Goal: Task Accomplishment & Management: Complete application form

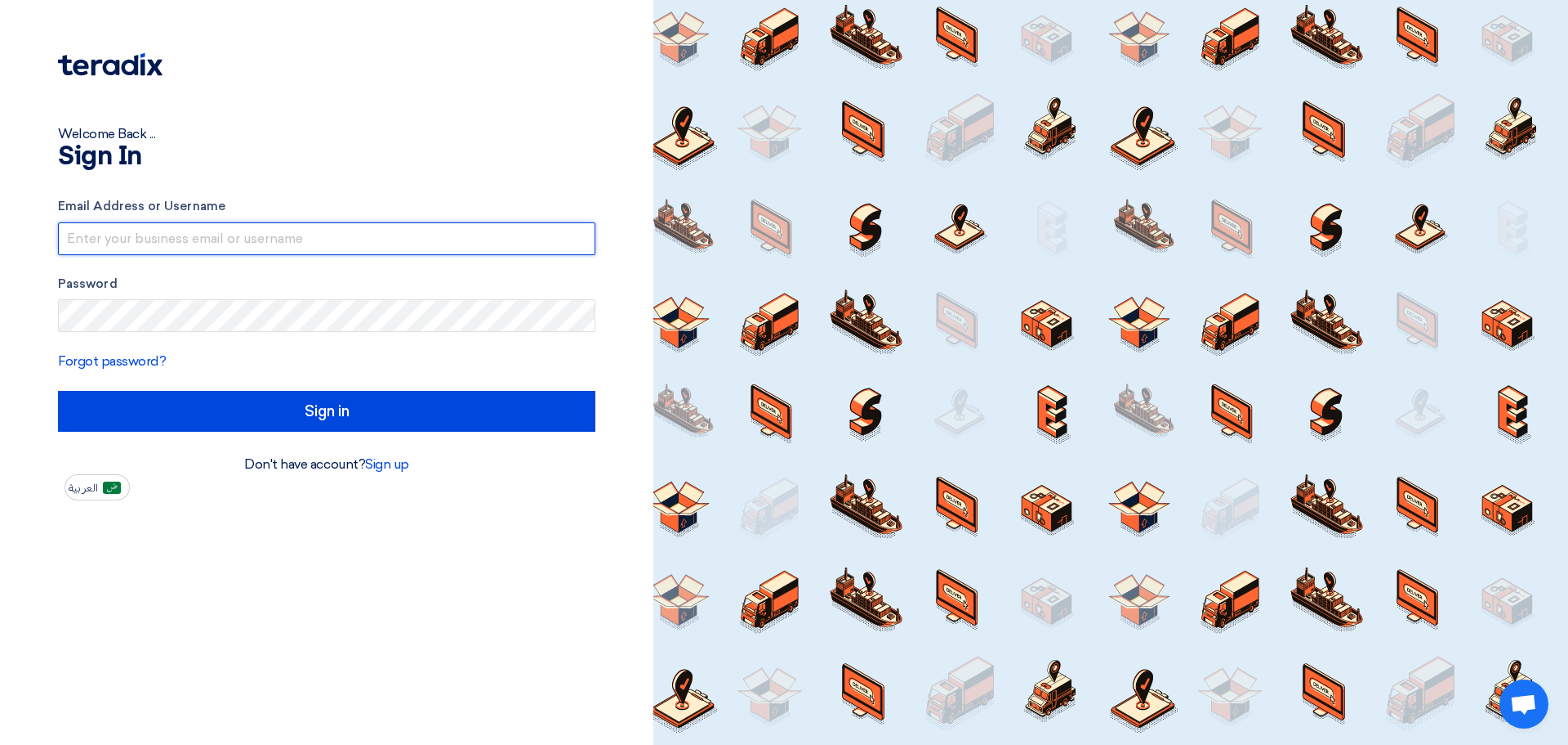
click at [246, 231] on input "text" at bounding box center [327, 239] width 537 height 33
type input "[EMAIL_ADDRESS][DOMAIN_NAME]"
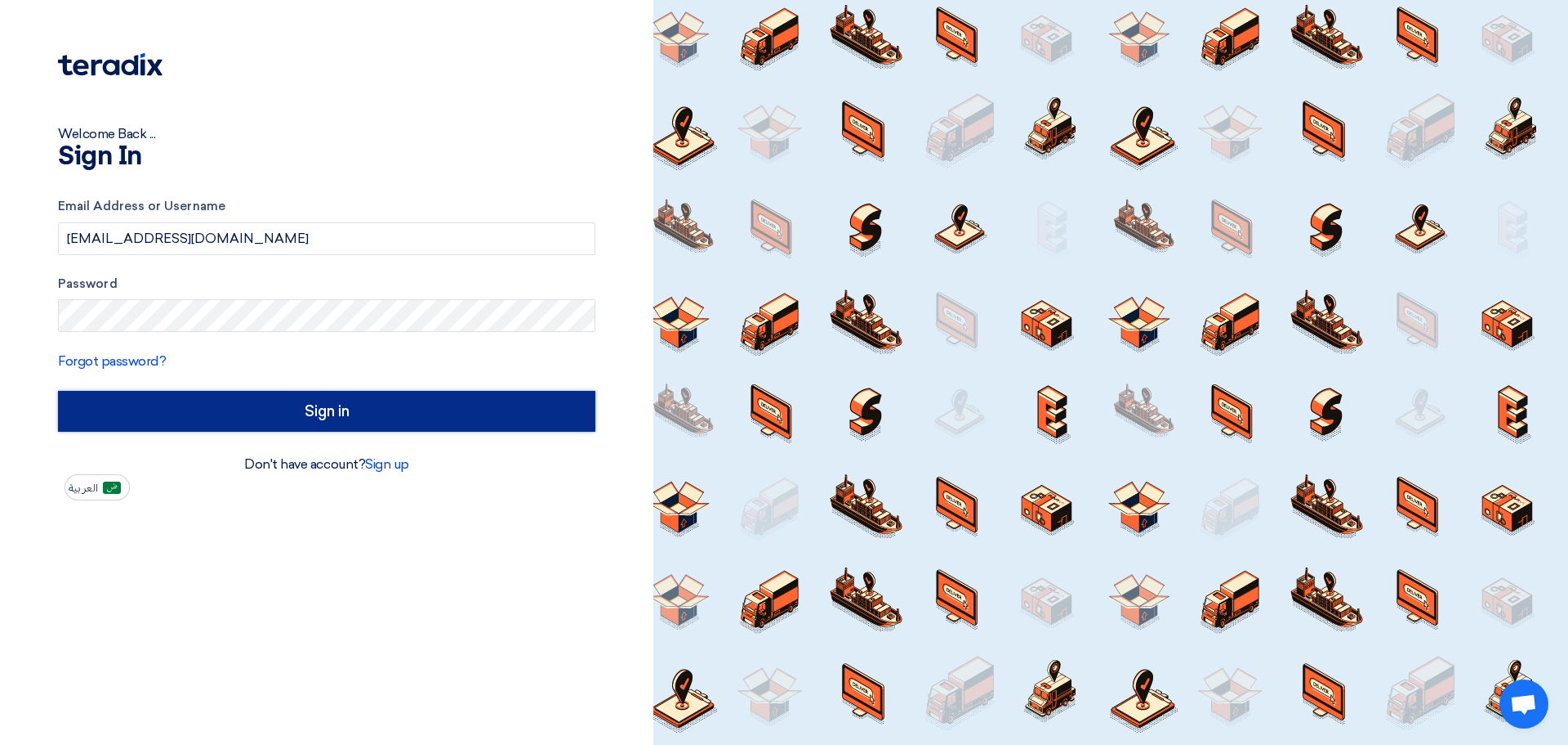
click at [307, 413] on input "Sign in" at bounding box center [327, 411] width 537 height 40
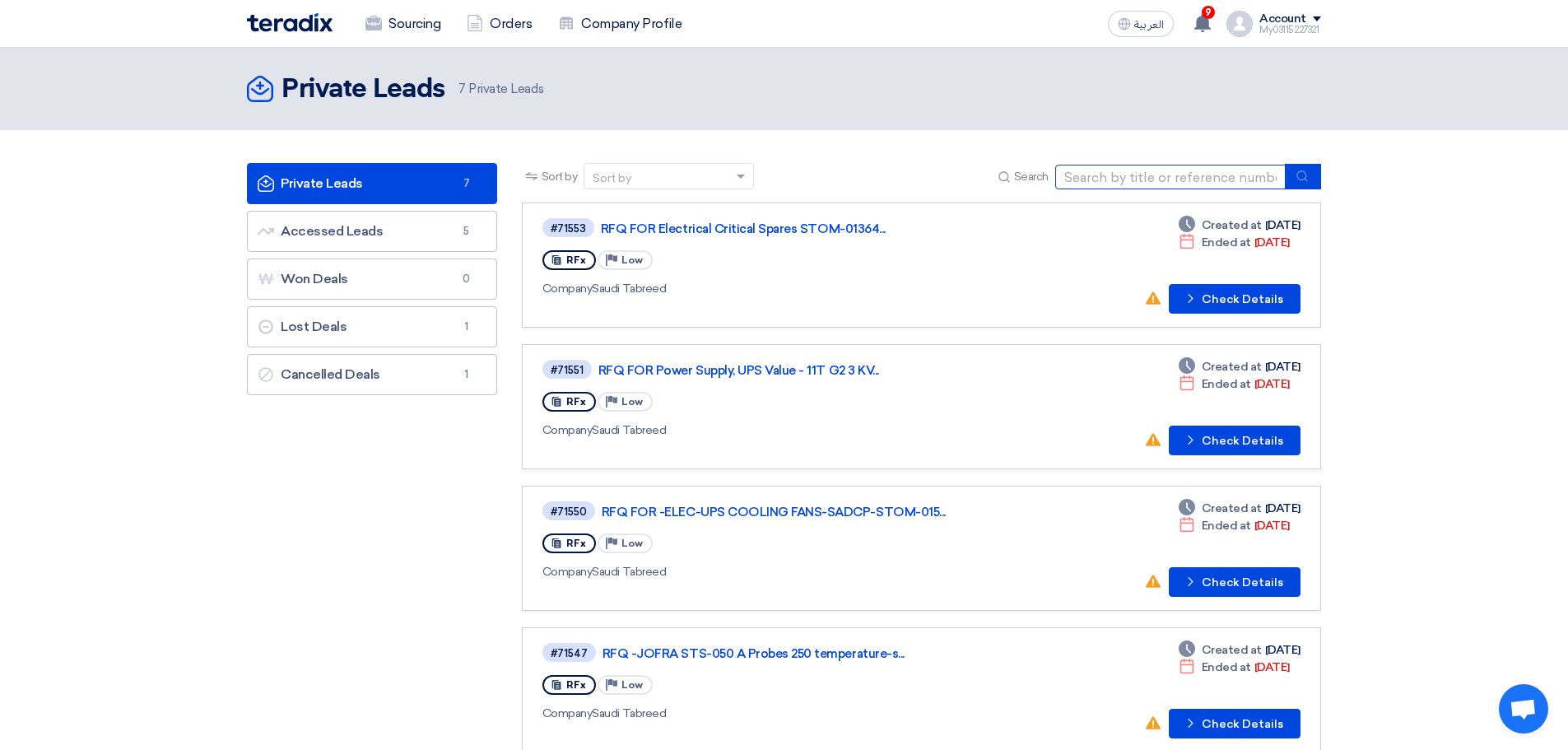
click at [1105, 176] on input at bounding box center [1169, 177] width 230 height 24
type input "015104"
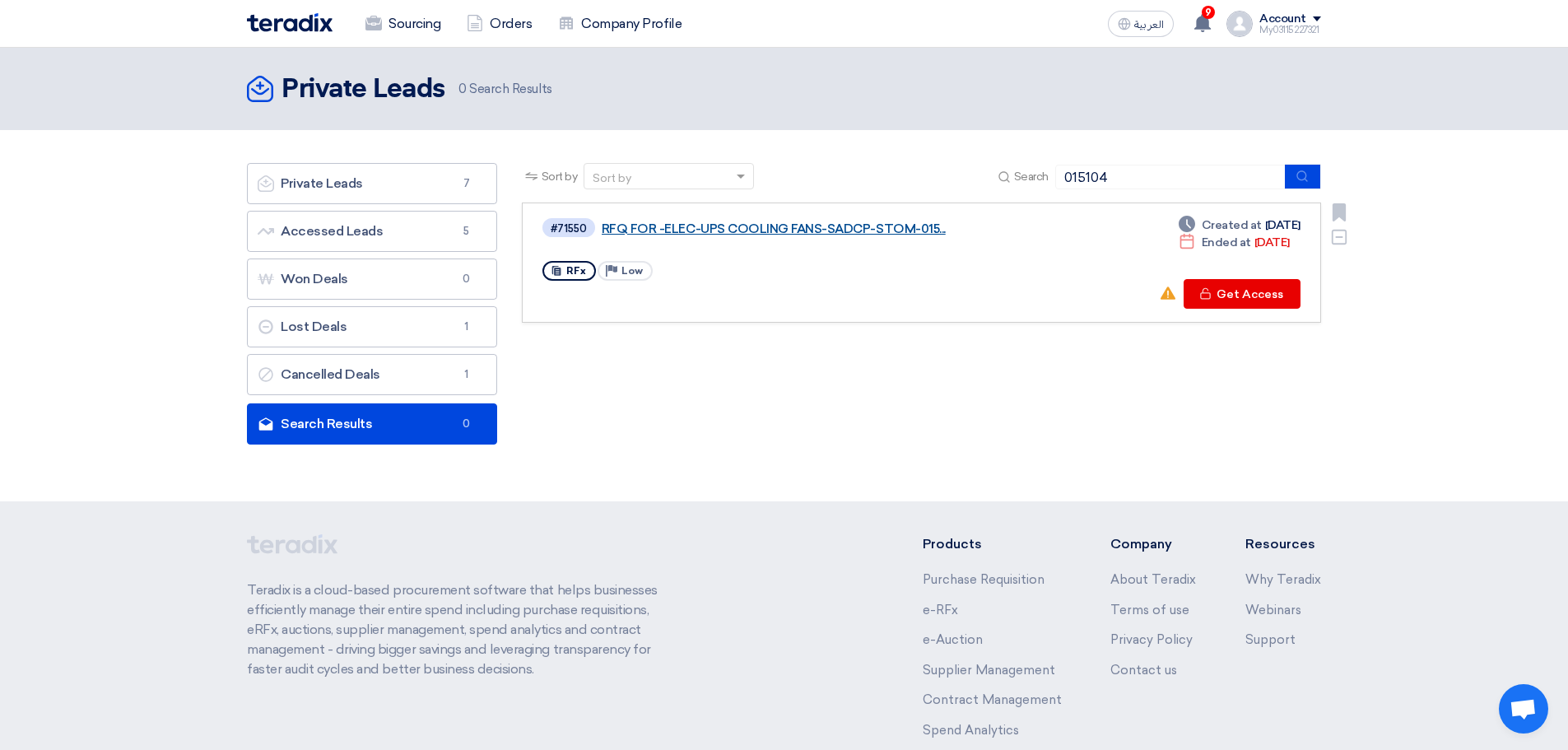
click at [849, 231] on link "RFQ FOR -ELEC-UPS COOLING FANS-SADCP-STOM-015..." at bounding box center [807, 228] width 411 height 15
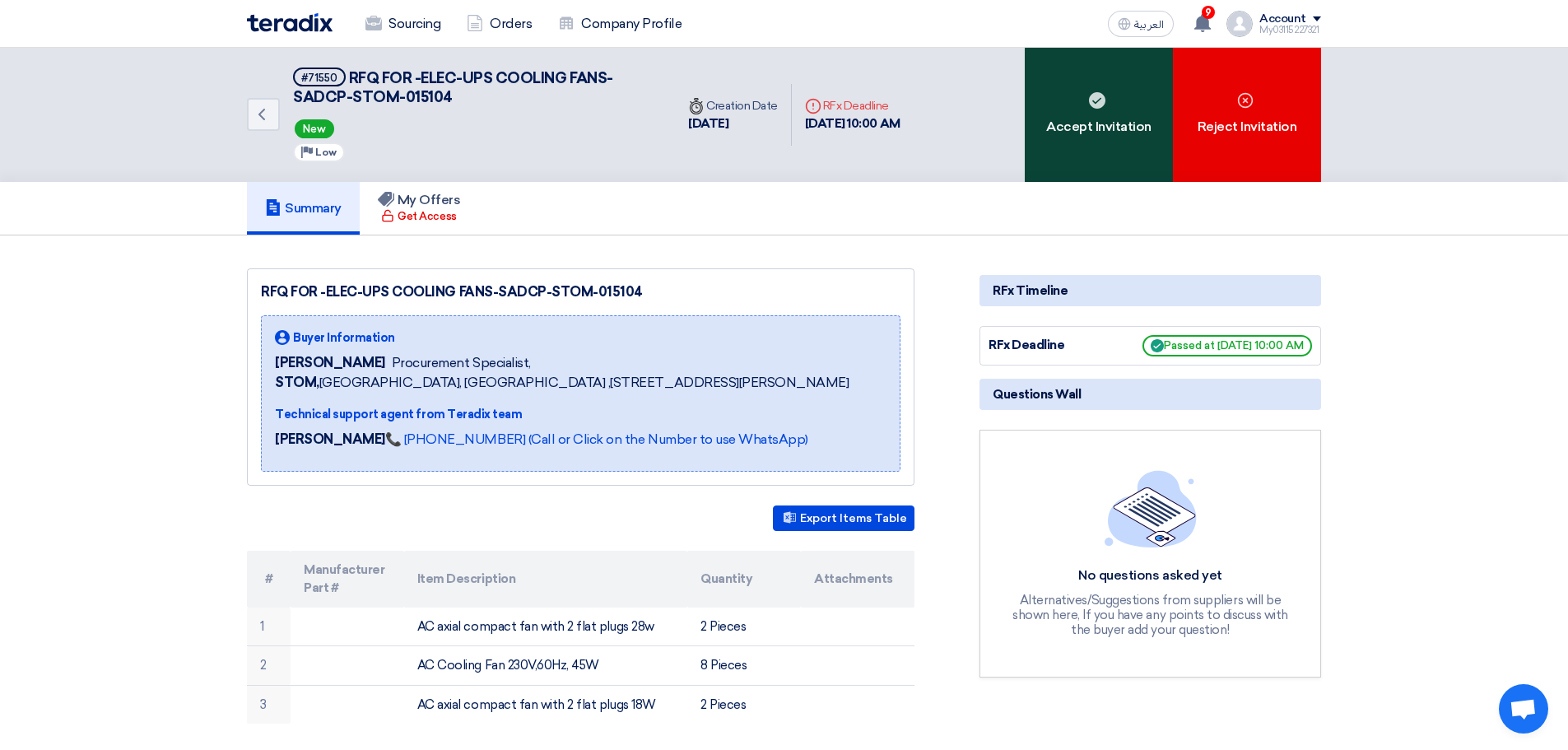
click at [1074, 150] on div "Accept Invitation" at bounding box center [1098, 114] width 148 height 134
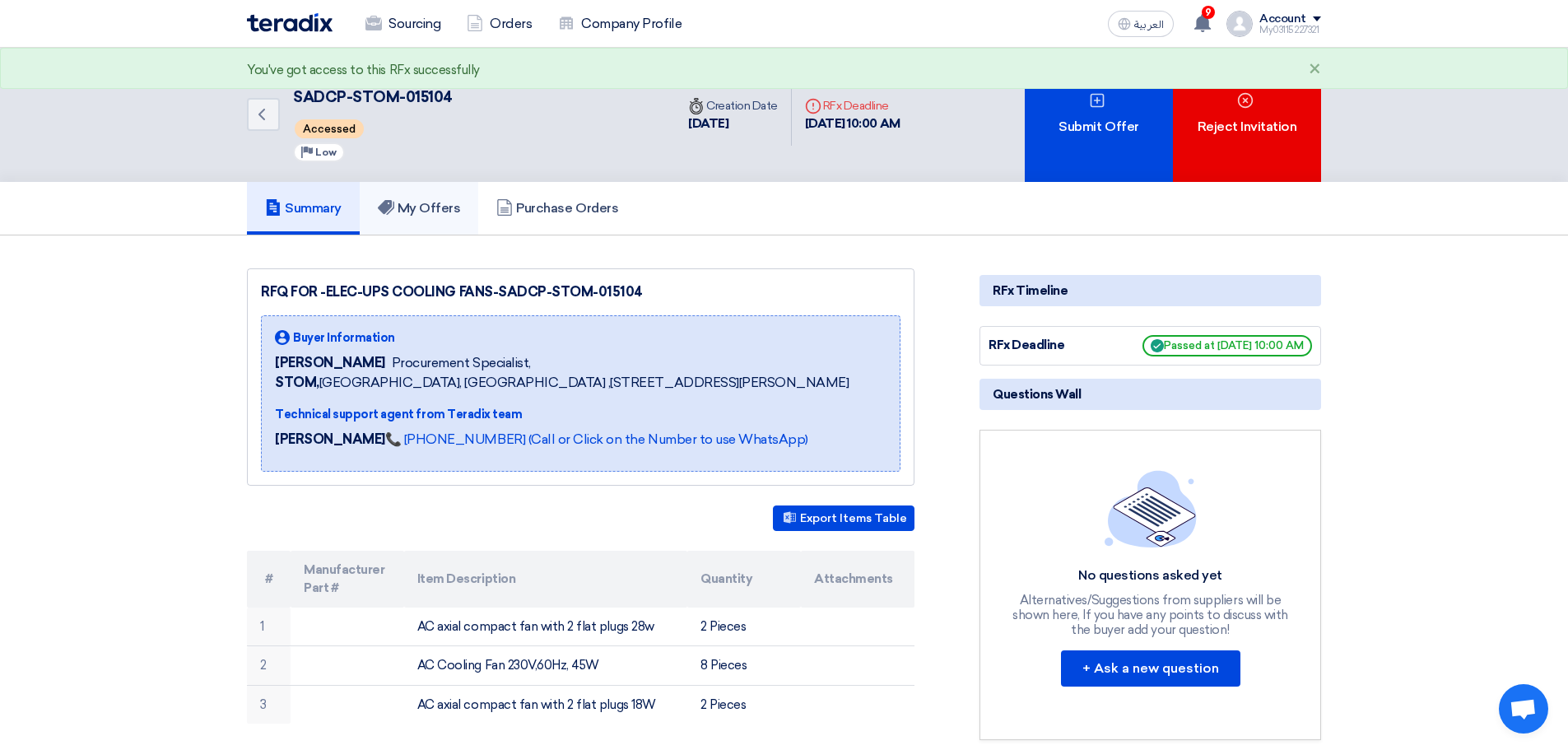
click at [404, 219] on link "My Offers" at bounding box center [419, 208] width 119 height 52
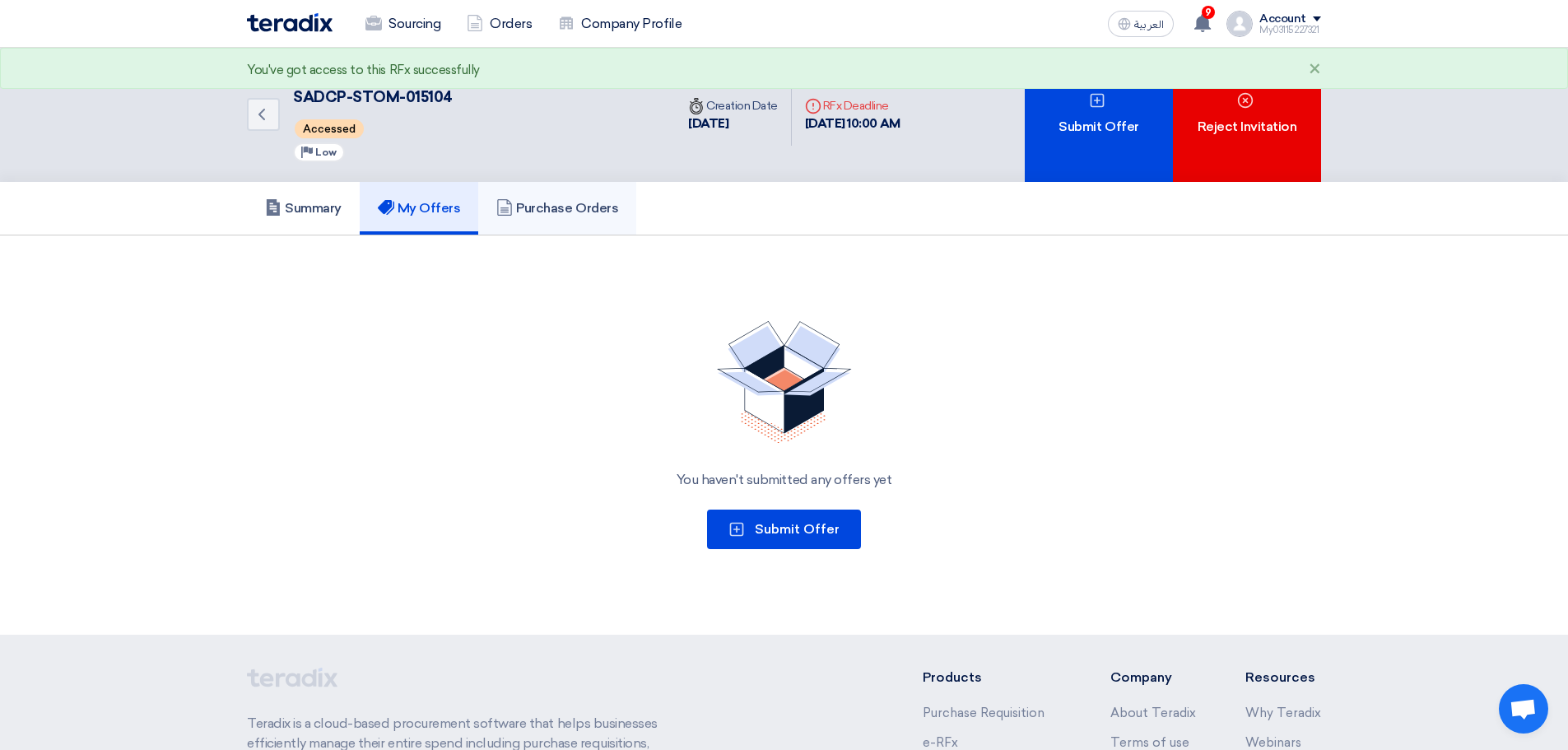
click at [574, 214] on h5 "Purchase Orders" at bounding box center [557, 208] width 122 height 16
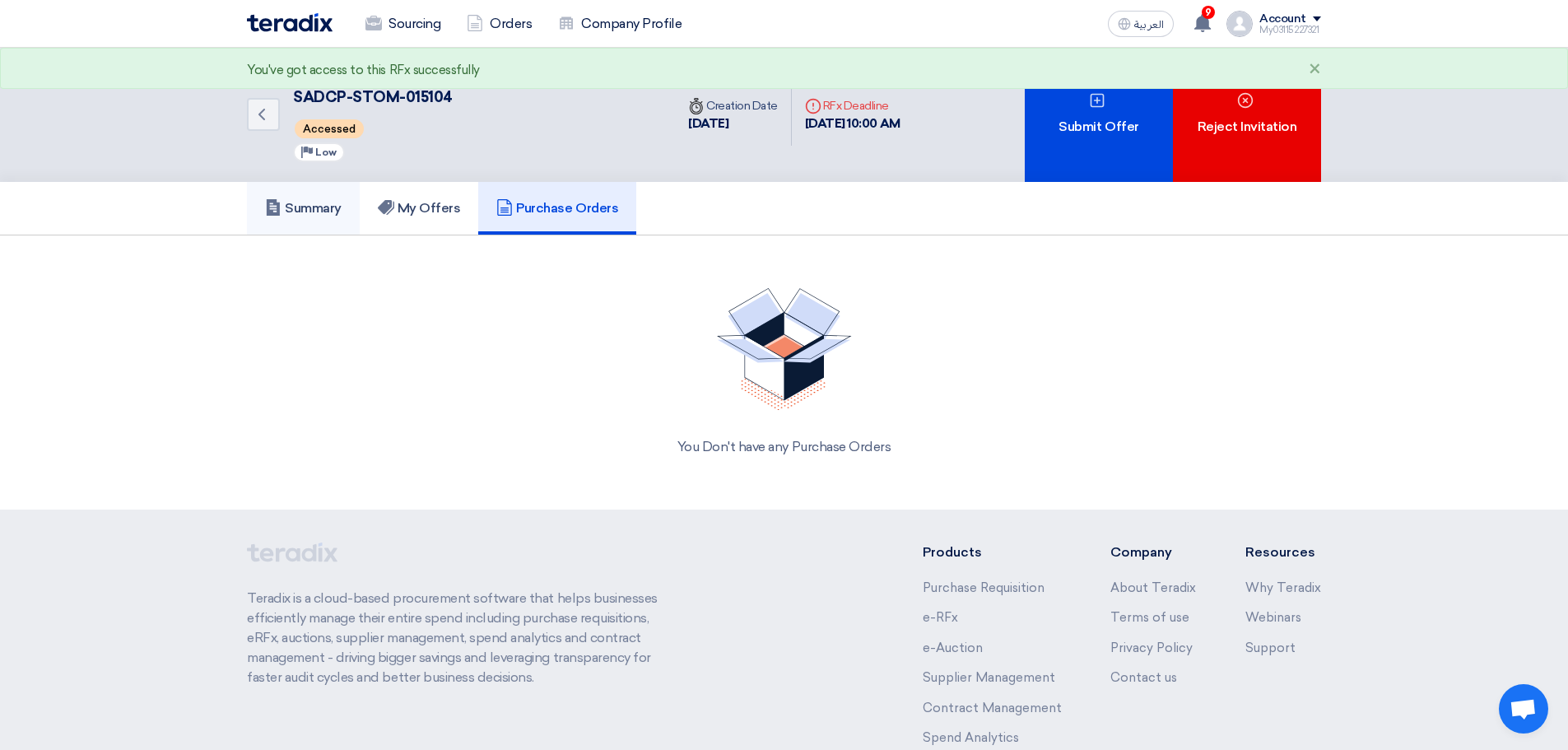
click at [322, 213] on h5 "Summary" at bounding box center [303, 208] width 77 height 16
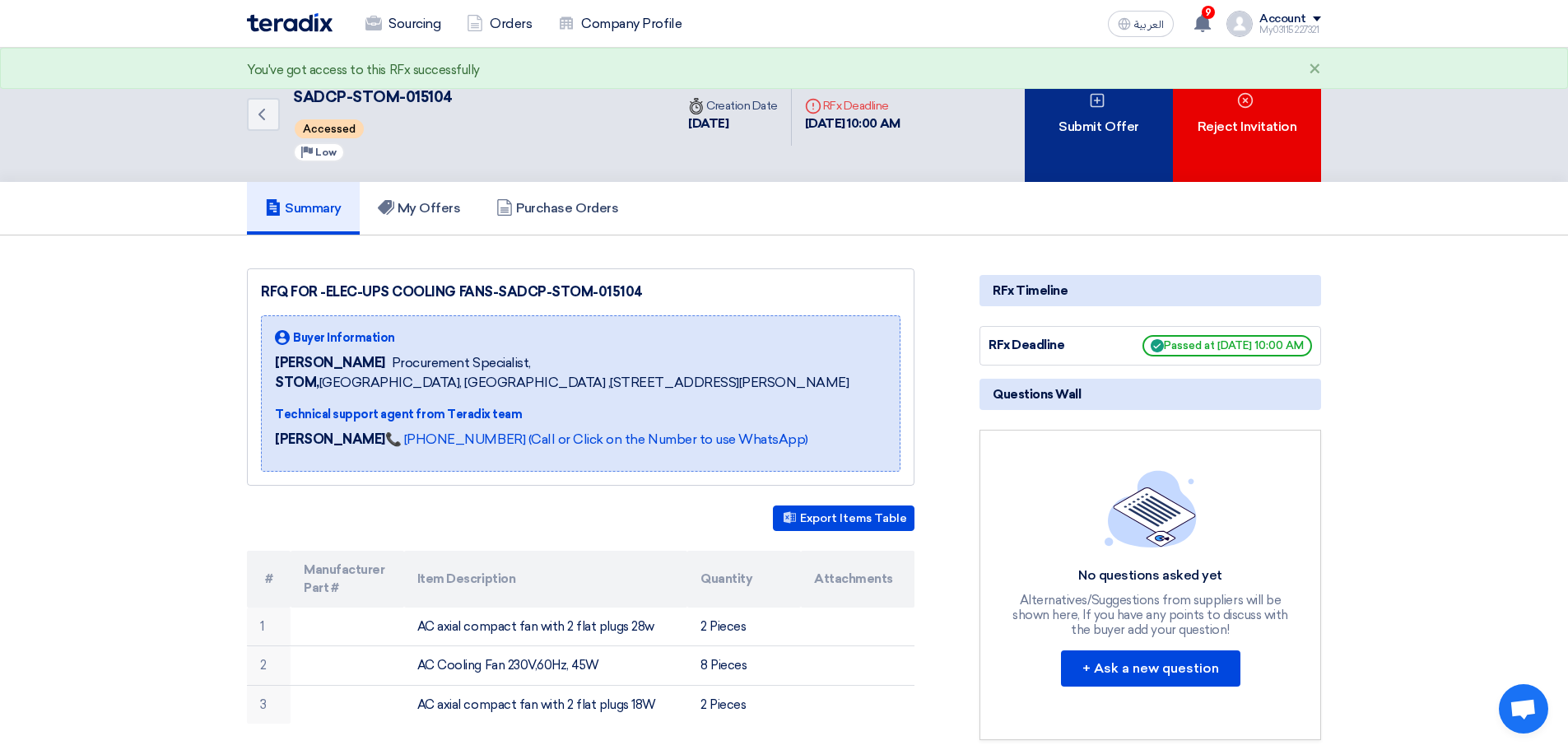
click at [1100, 139] on div "Submit Offer" at bounding box center [1098, 114] width 148 height 134
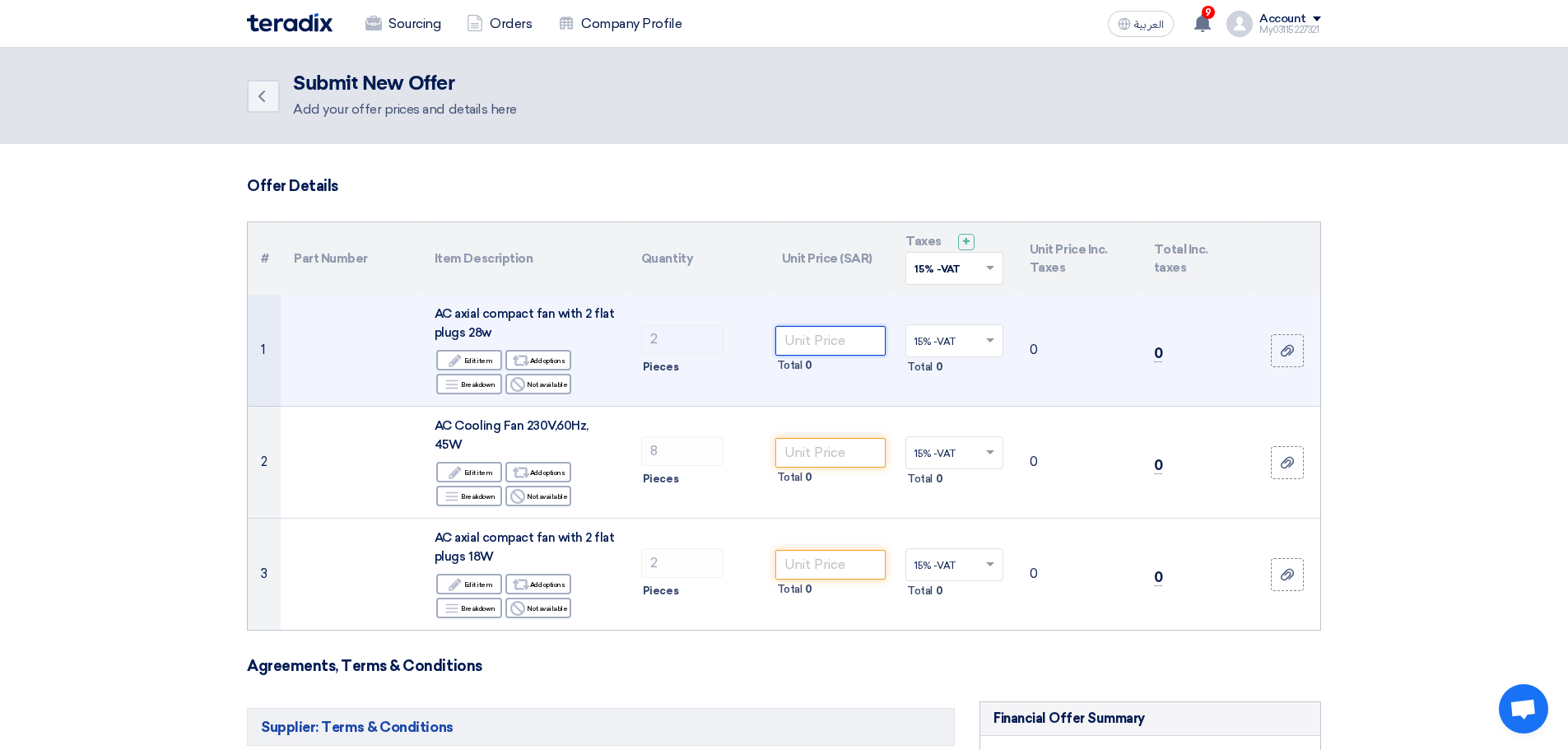
click at [794, 344] on input "number" at bounding box center [831, 341] width 111 height 30
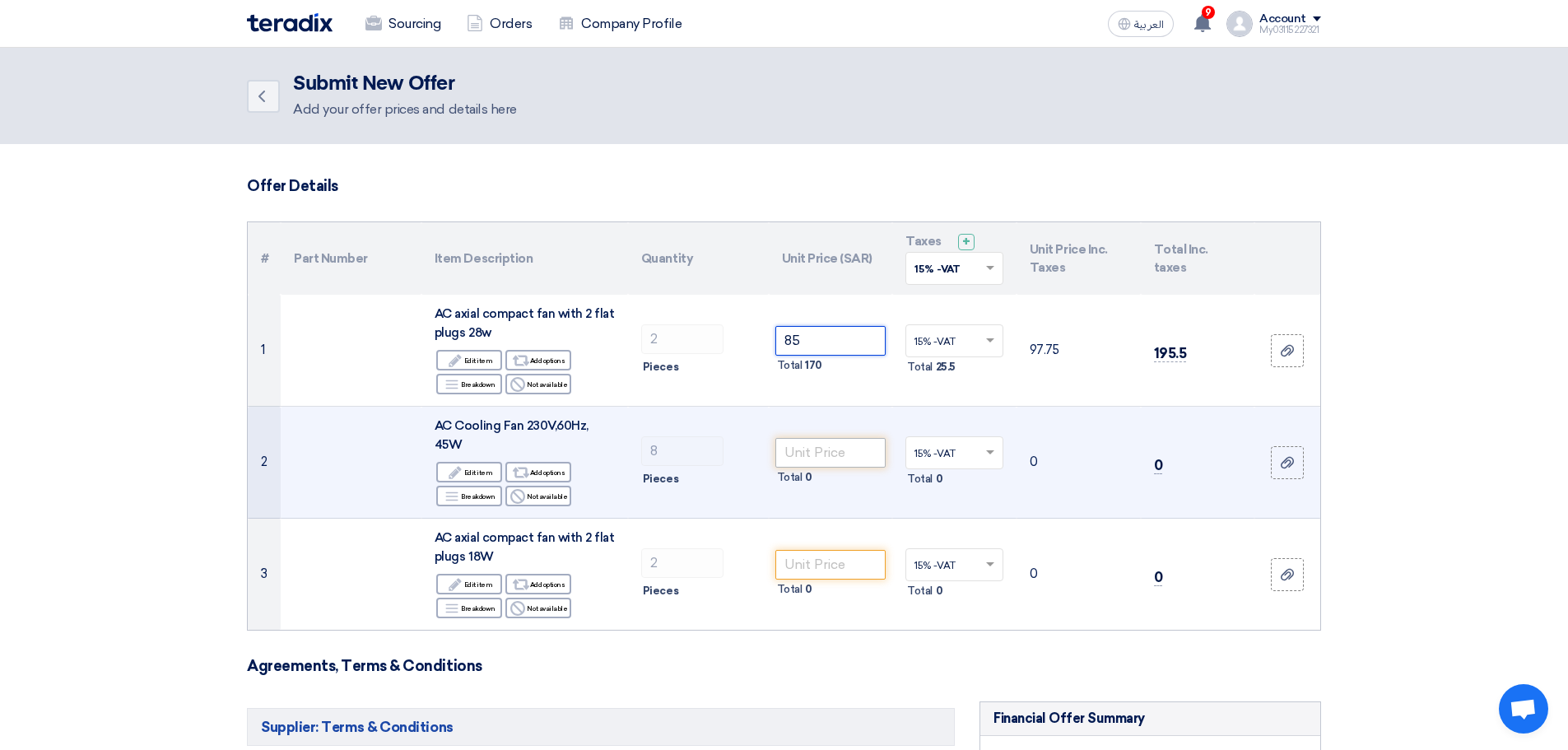
type input "85"
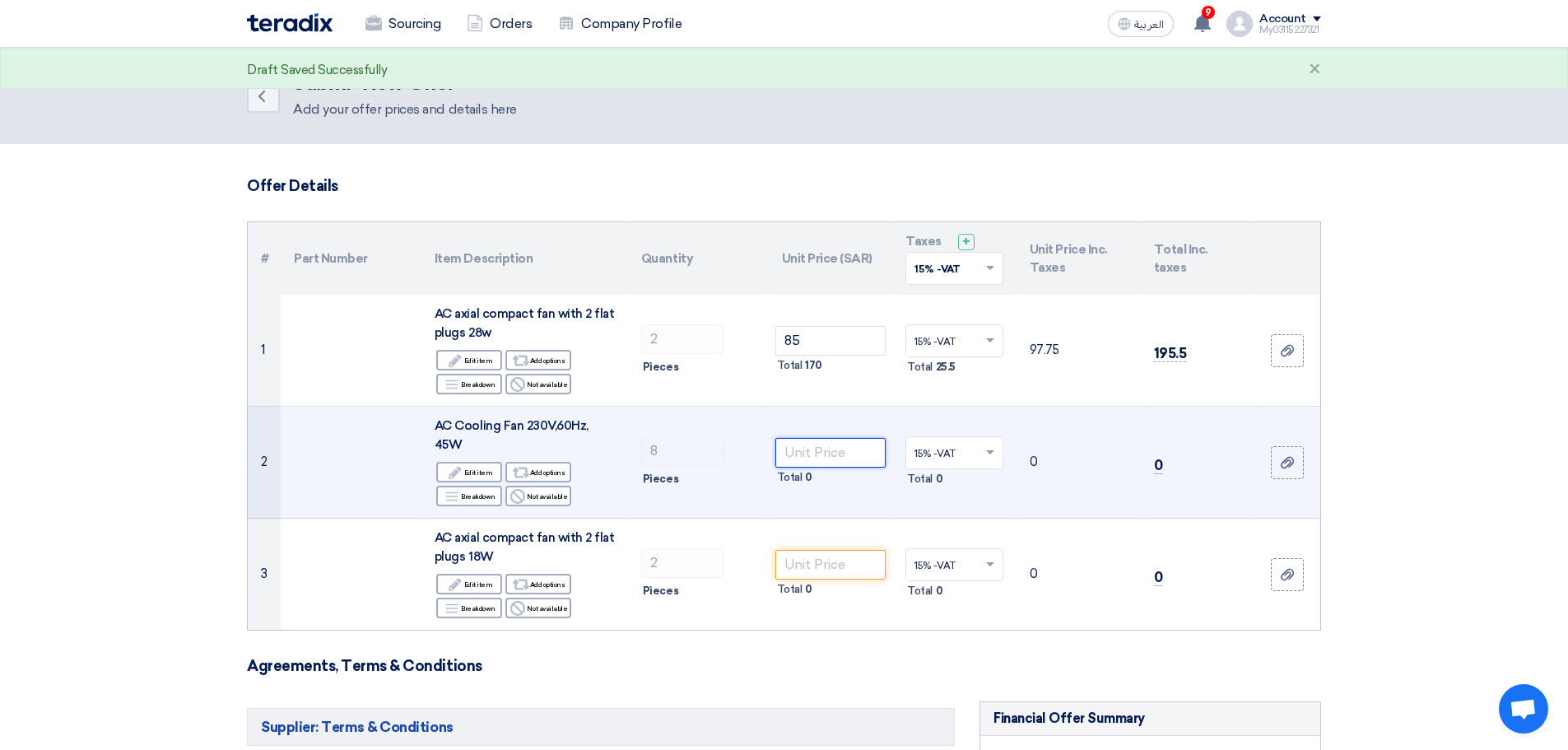
click at [799, 452] on input "number" at bounding box center [831, 452] width 111 height 30
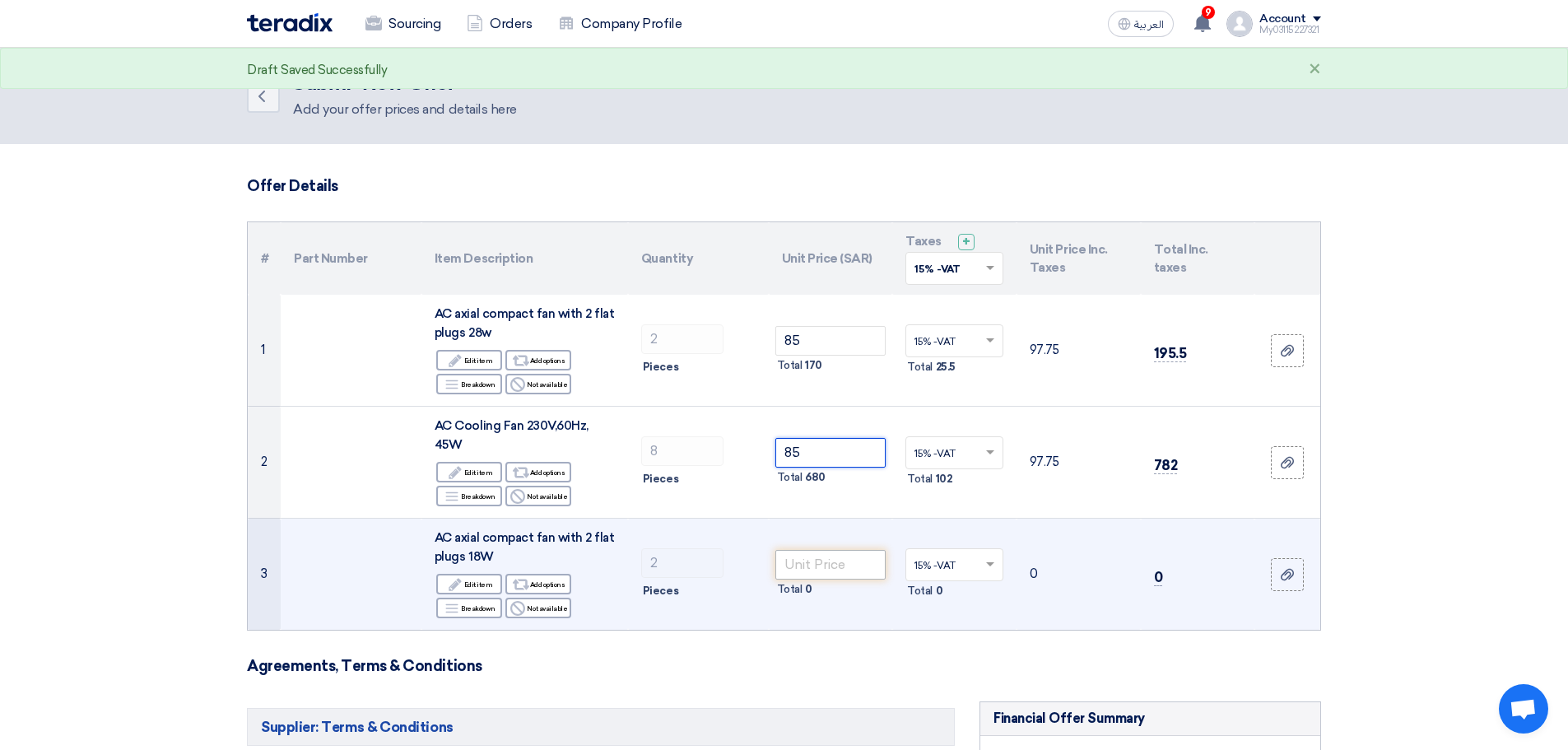
type input "85"
click at [799, 566] on input "number" at bounding box center [831, 565] width 111 height 30
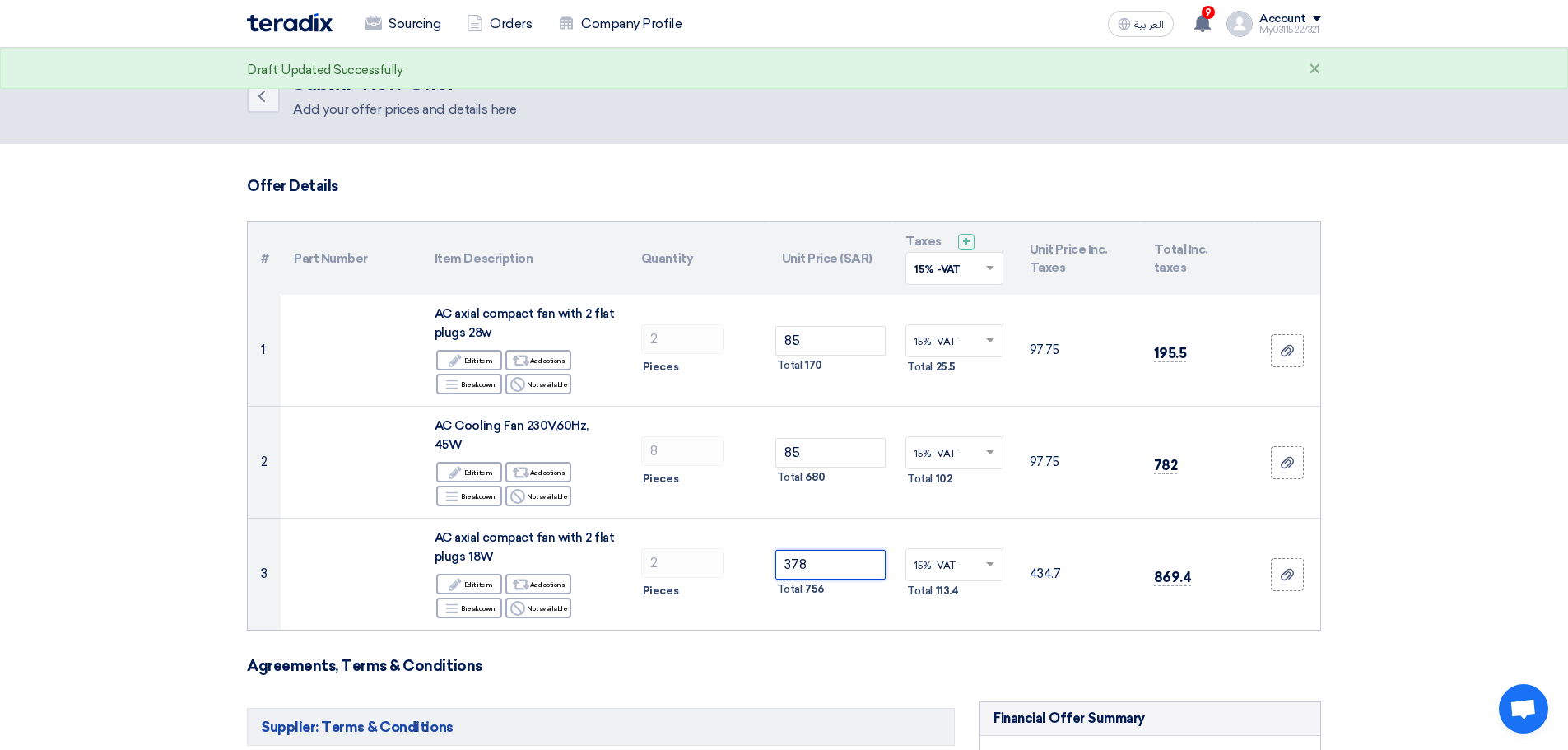
type input "378"
click at [810, 666] on h3 "Agreements, Terms & Conditions" at bounding box center [783, 666] width 1074 height 18
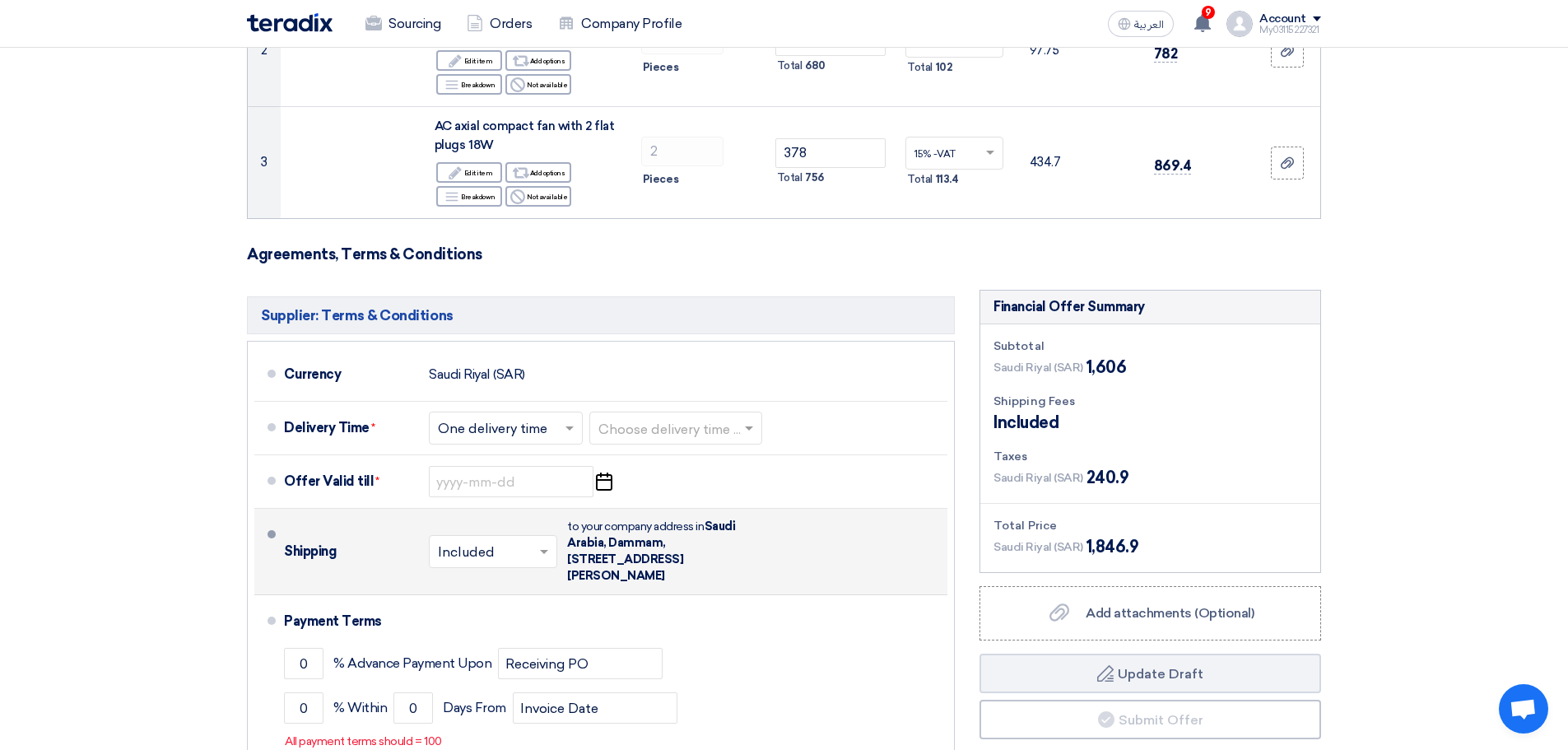
scroll to position [494, 0]
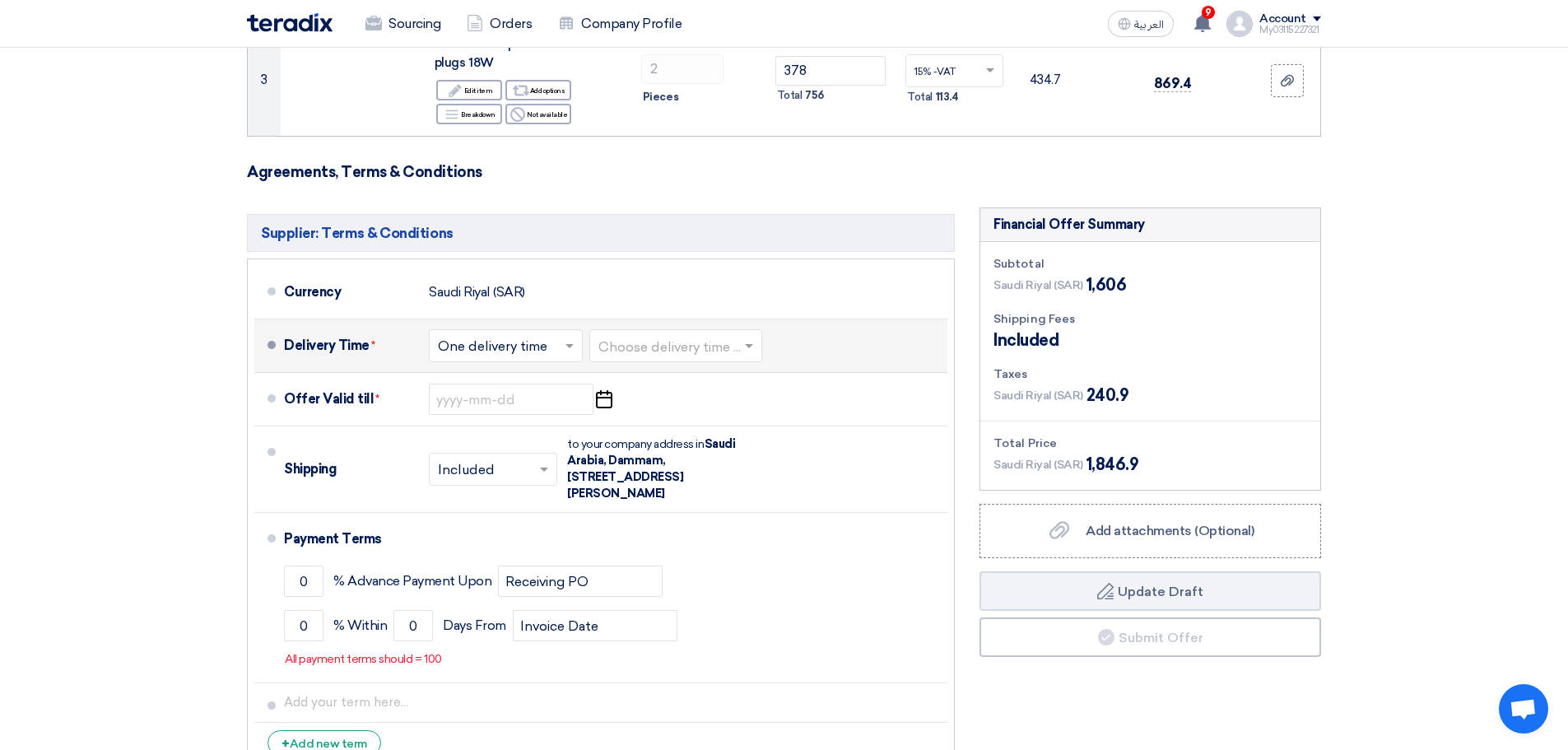
click at [747, 354] on input "text" at bounding box center [676, 347] width 156 height 24
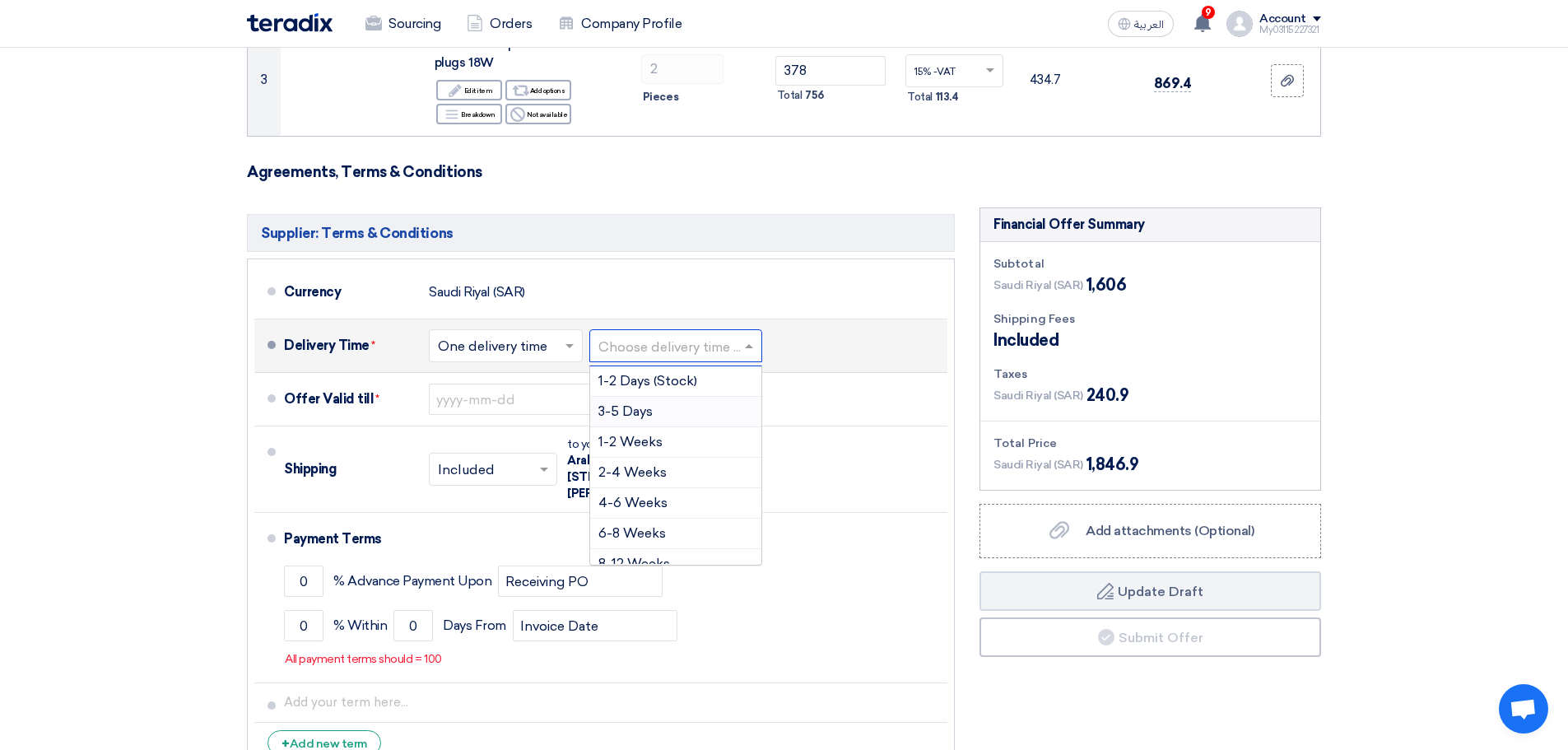
click at [707, 404] on div "3-5 Days" at bounding box center [675, 411] width 171 height 30
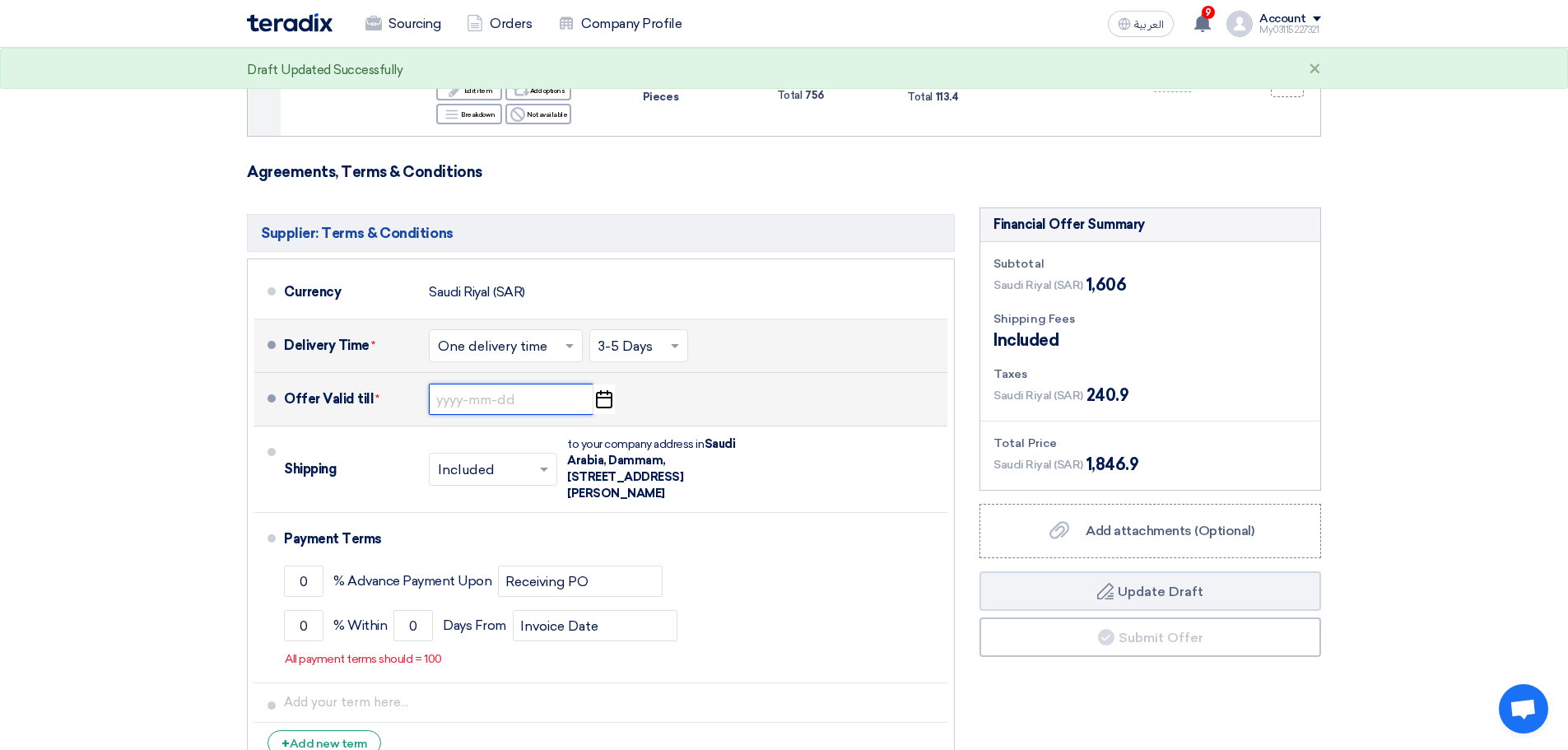
click at [565, 402] on input at bounding box center [511, 399] width 165 height 31
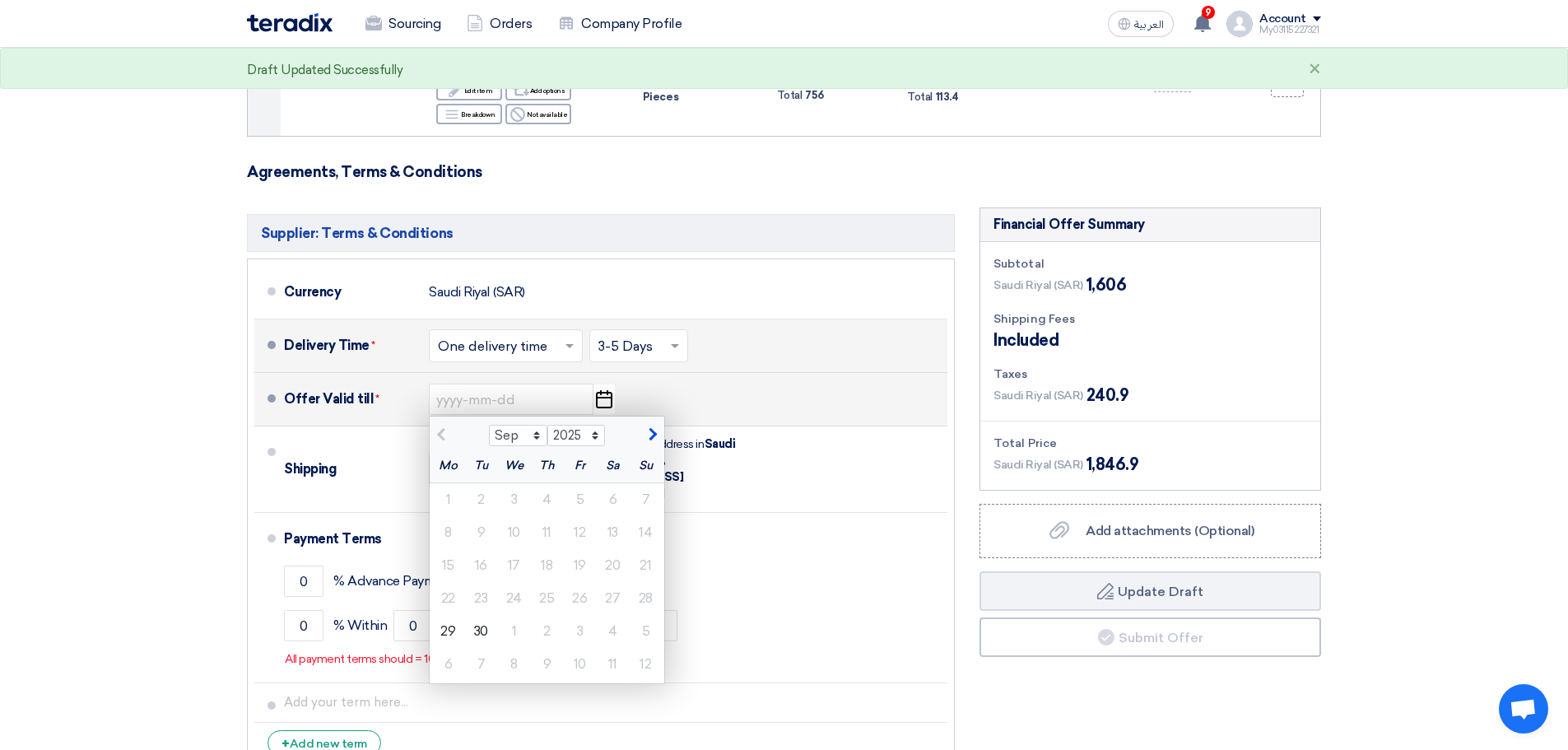
click at [653, 434] on span "button" at bounding box center [650, 434] width 9 height 15
select select "10"
click at [554, 625] on div "30" at bounding box center [547, 632] width 33 height 33
type input "[DATE]"
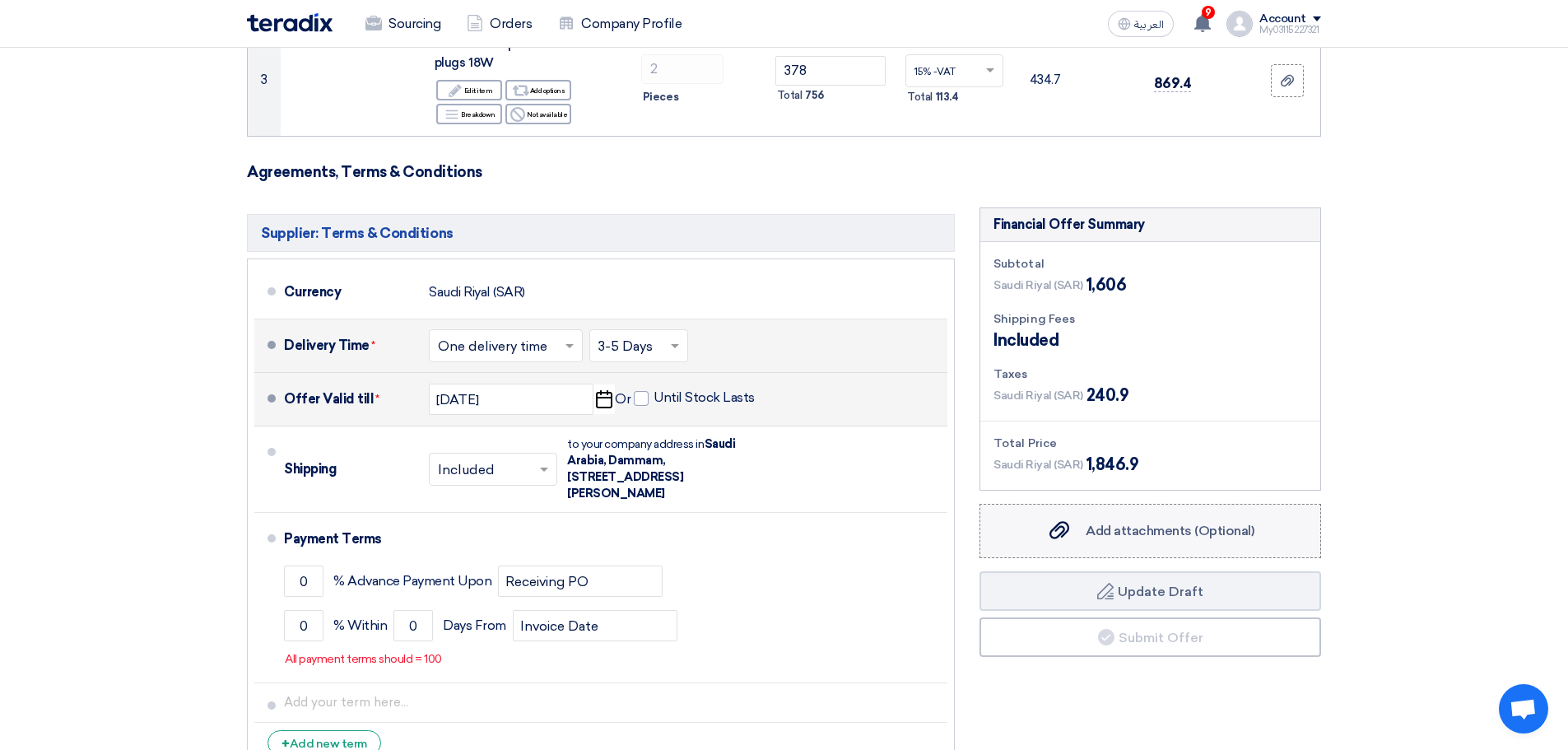
click at [1123, 531] on span "Add attachments (Optional)" at bounding box center [1170, 531] width 169 height 16
click at [0, 0] on input "Add attachments (Optional) Add attachments (Optional)" at bounding box center [0, 0] width 0 height 0
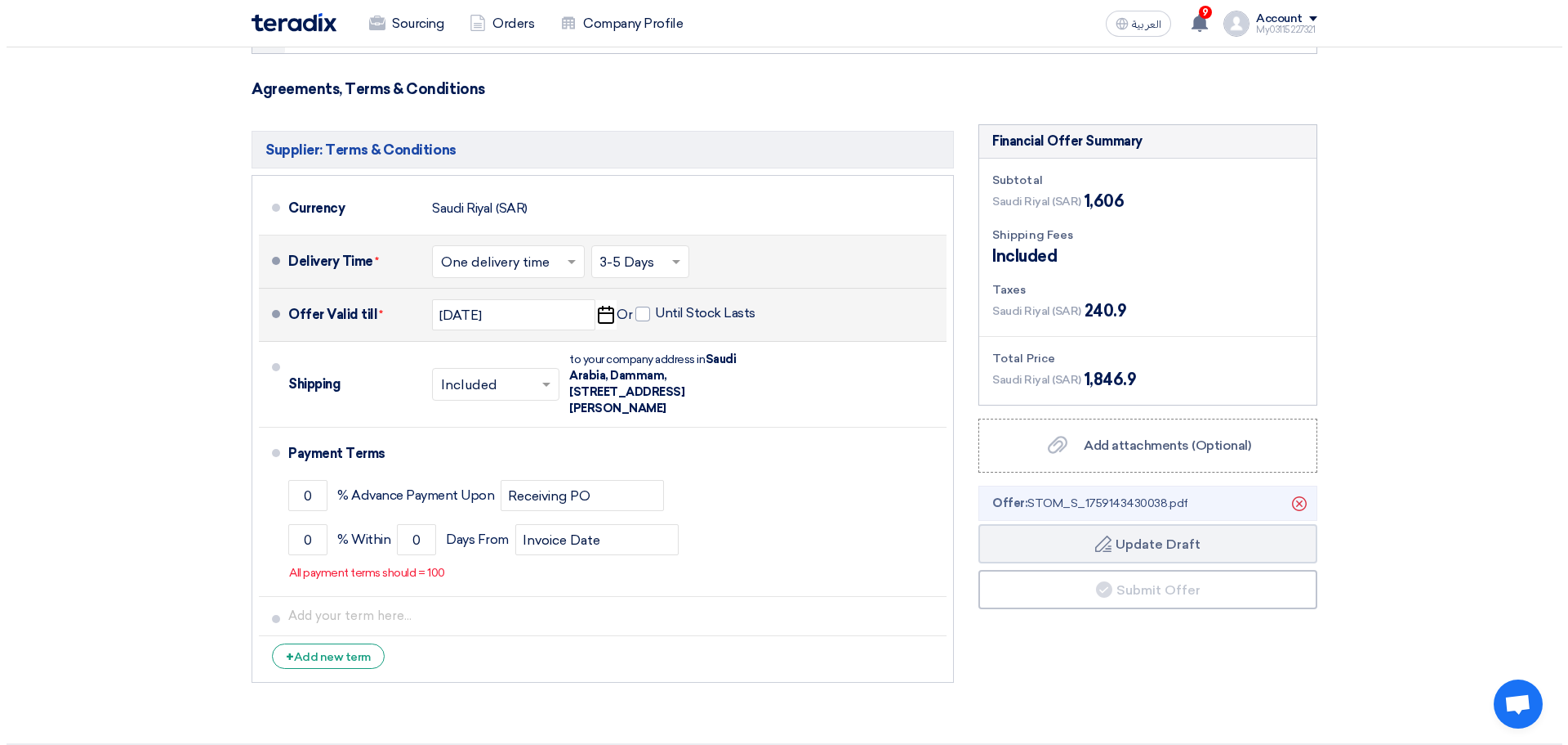
scroll to position [653, 0]
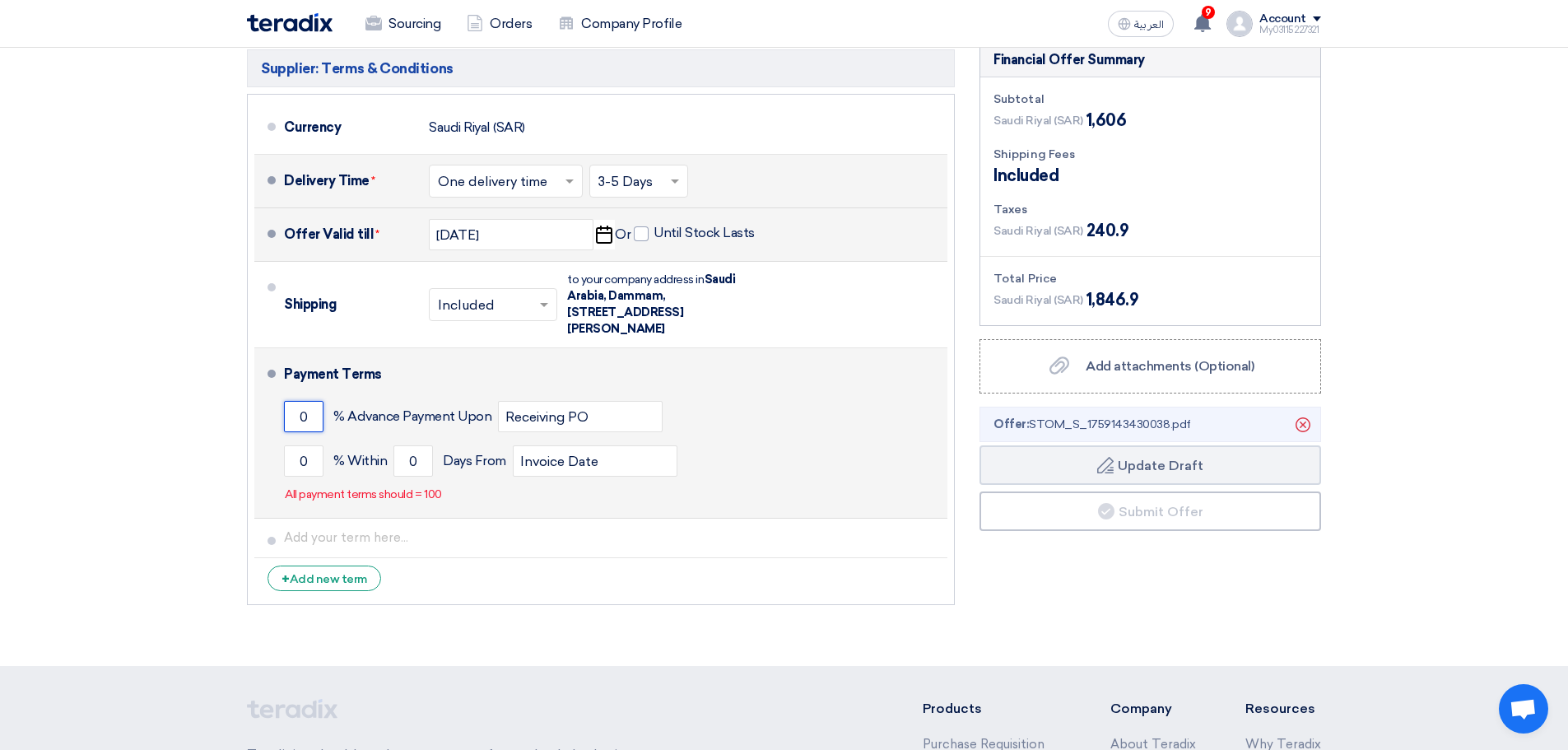
click at [298, 421] on input "0" at bounding box center [304, 416] width 40 height 31
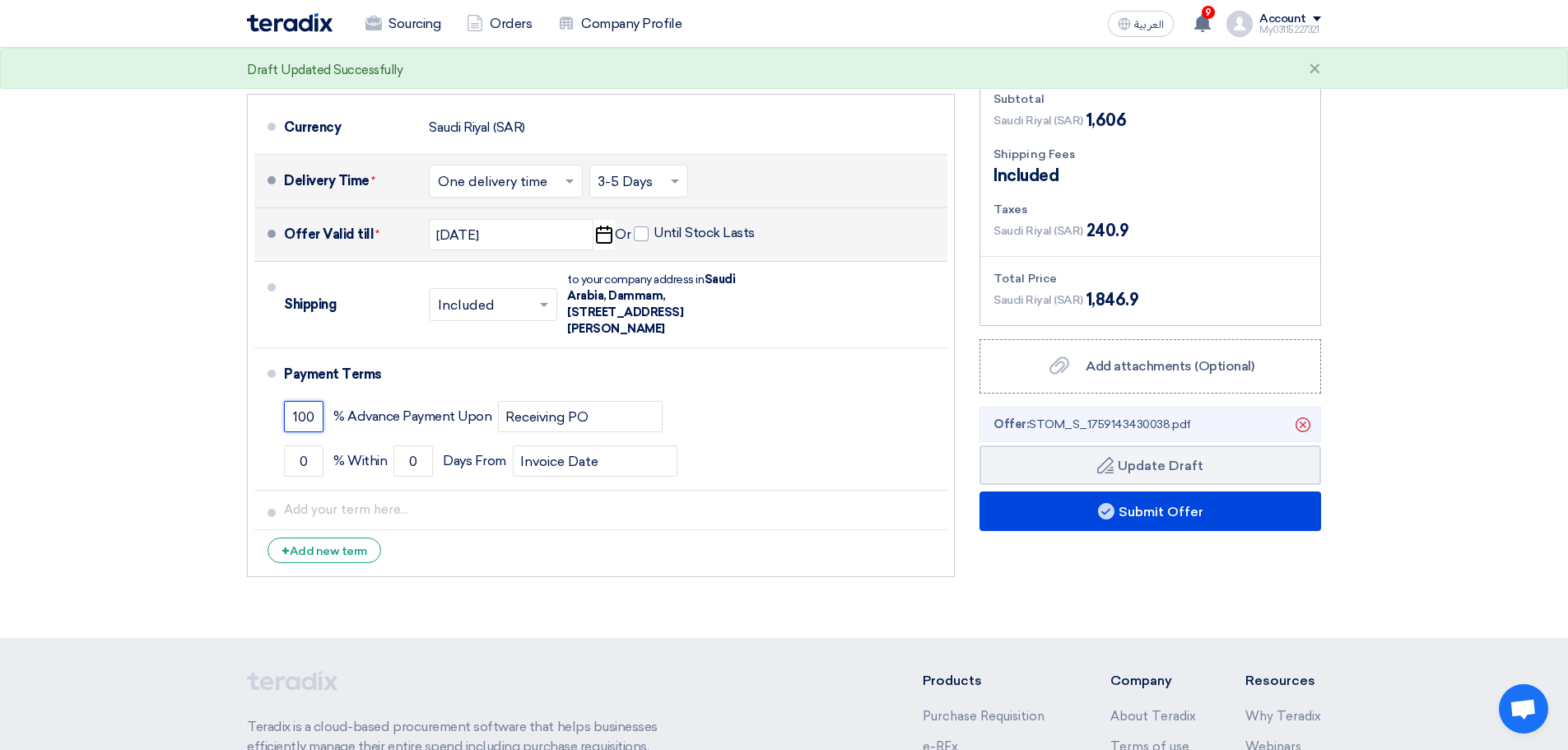
type input "100"
click at [1001, 603] on section "Offer Details # Part Number Item Description Quantity Unit Price (SAR) Taxes + …" at bounding box center [784, 61] width 1568 height 1152
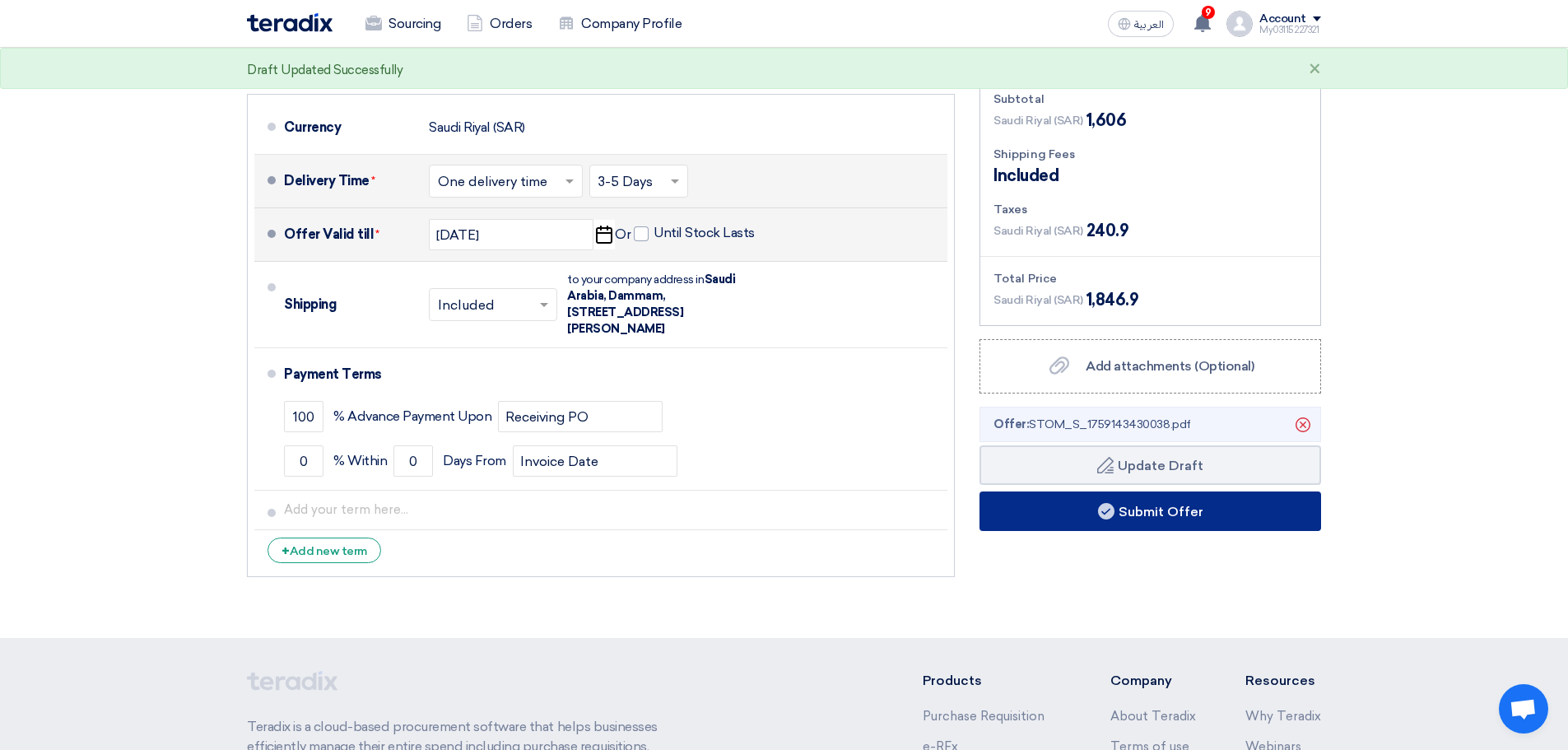
click at [1086, 515] on button "Submit Offer" at bounding box center [1150, 510] width 342 height 40
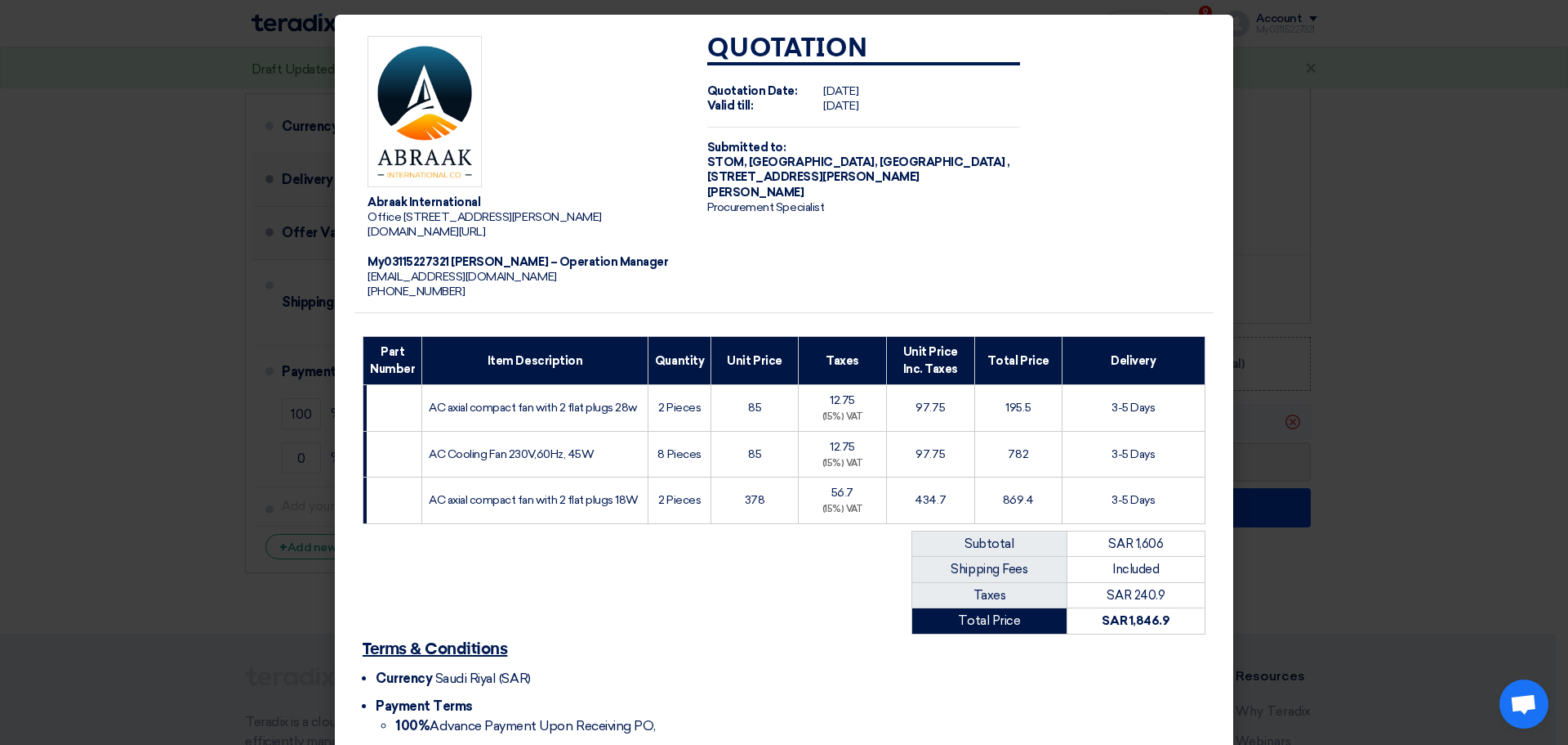
scroll to position [231, 0]
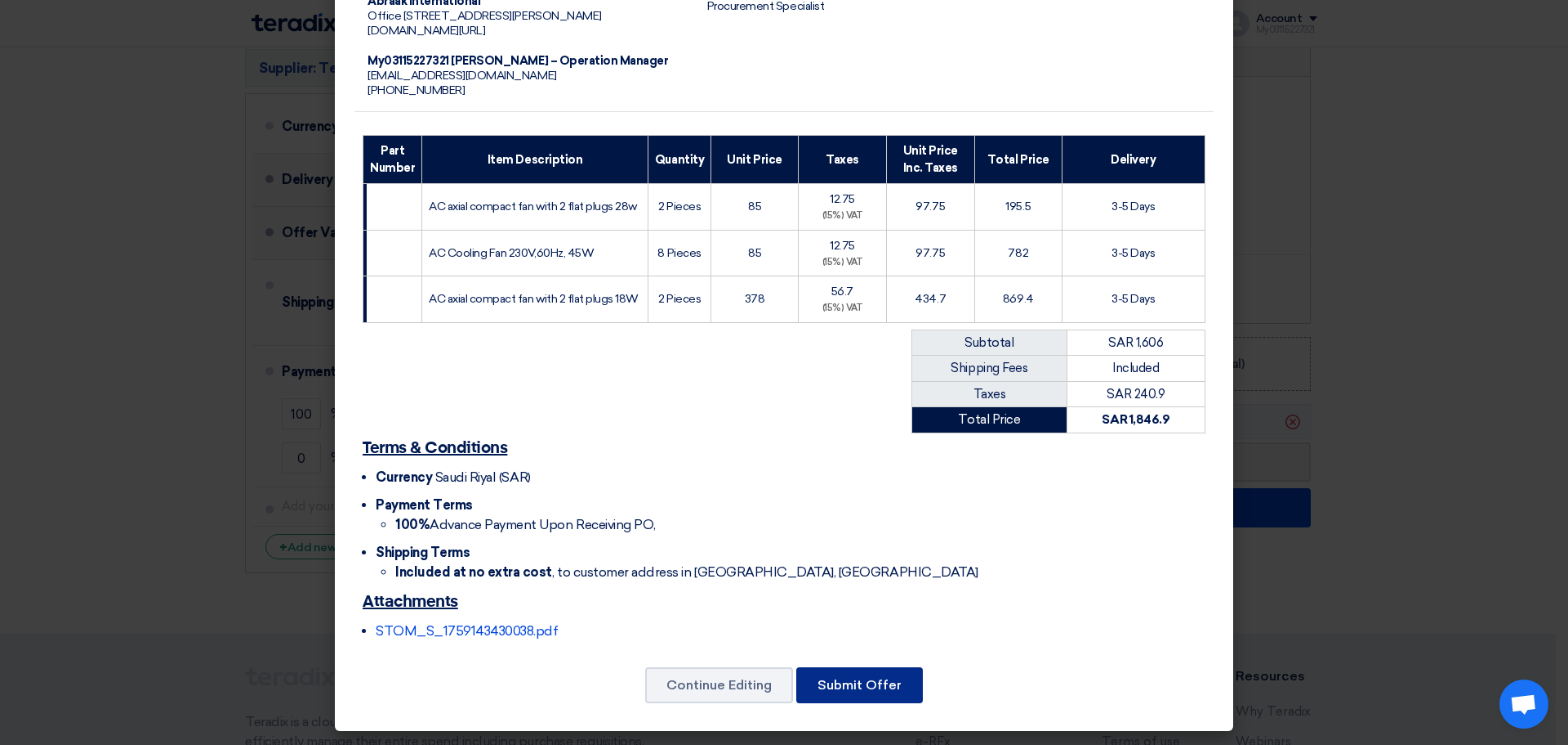
click at [849, 671] on button "Submit Offer" at bounding box center [859, 684] width 126 height 36
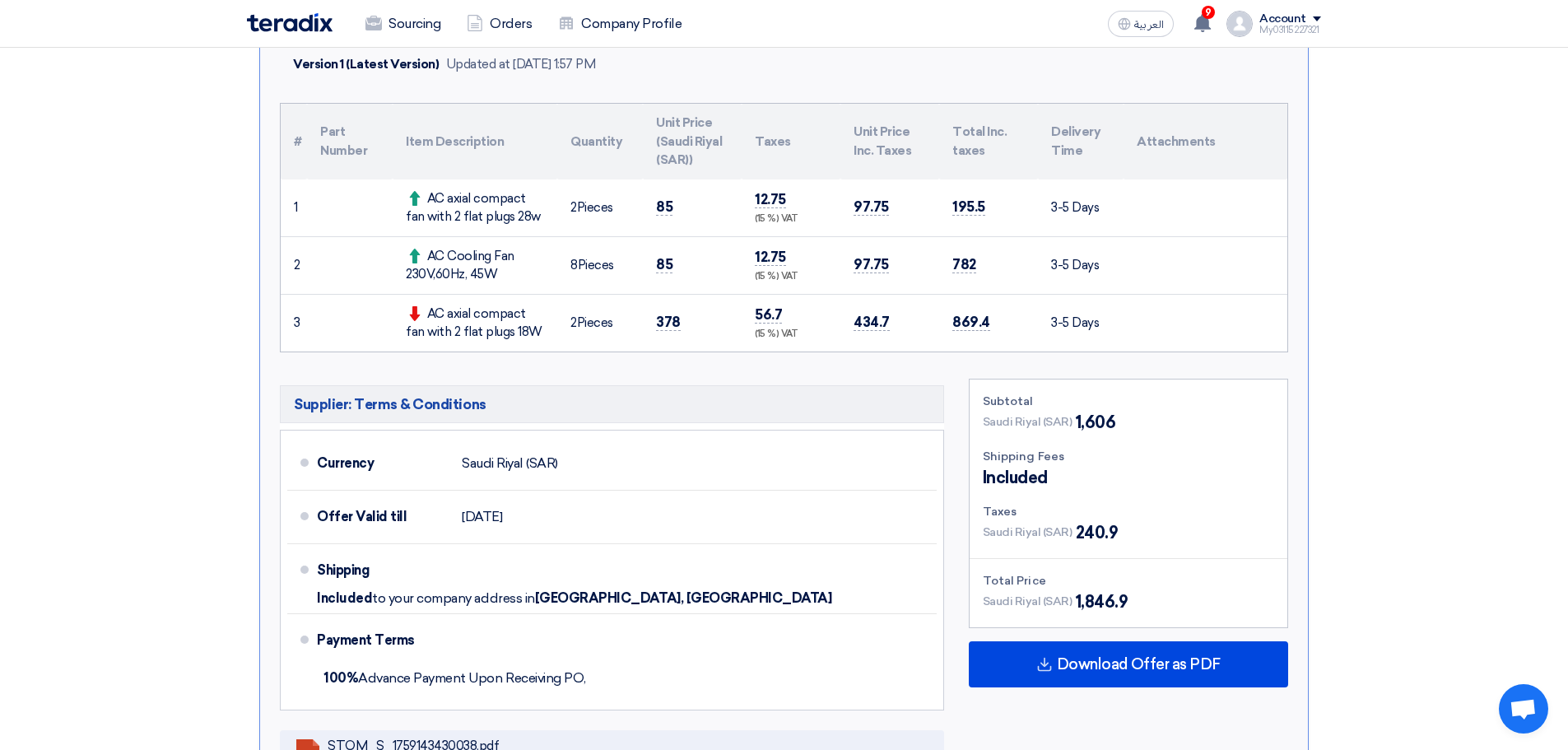
scroll to position [576, 0]
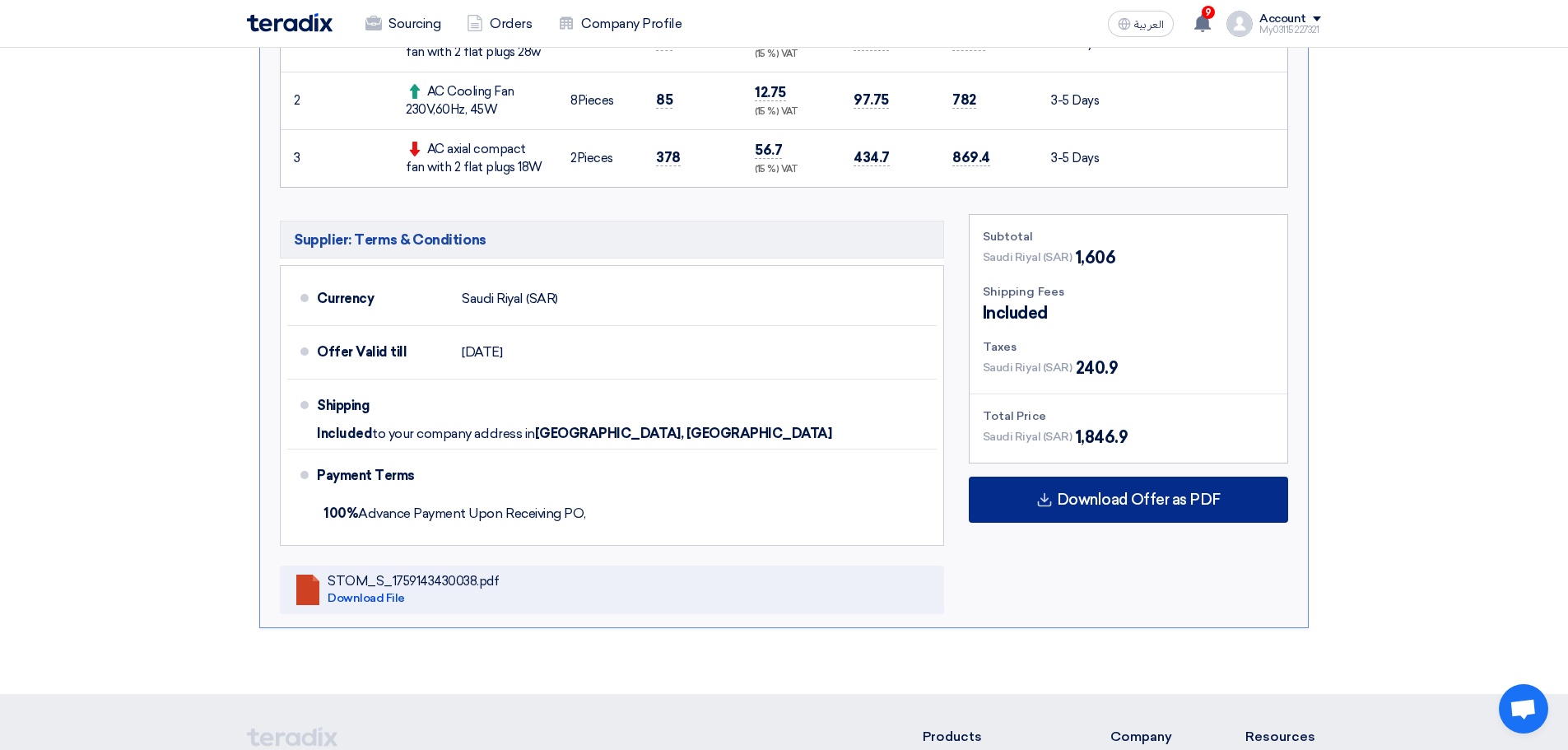
click at [1246, 508] on div "Download Offer as PDF" at bounding box center [1127, 499] width 319 height 46
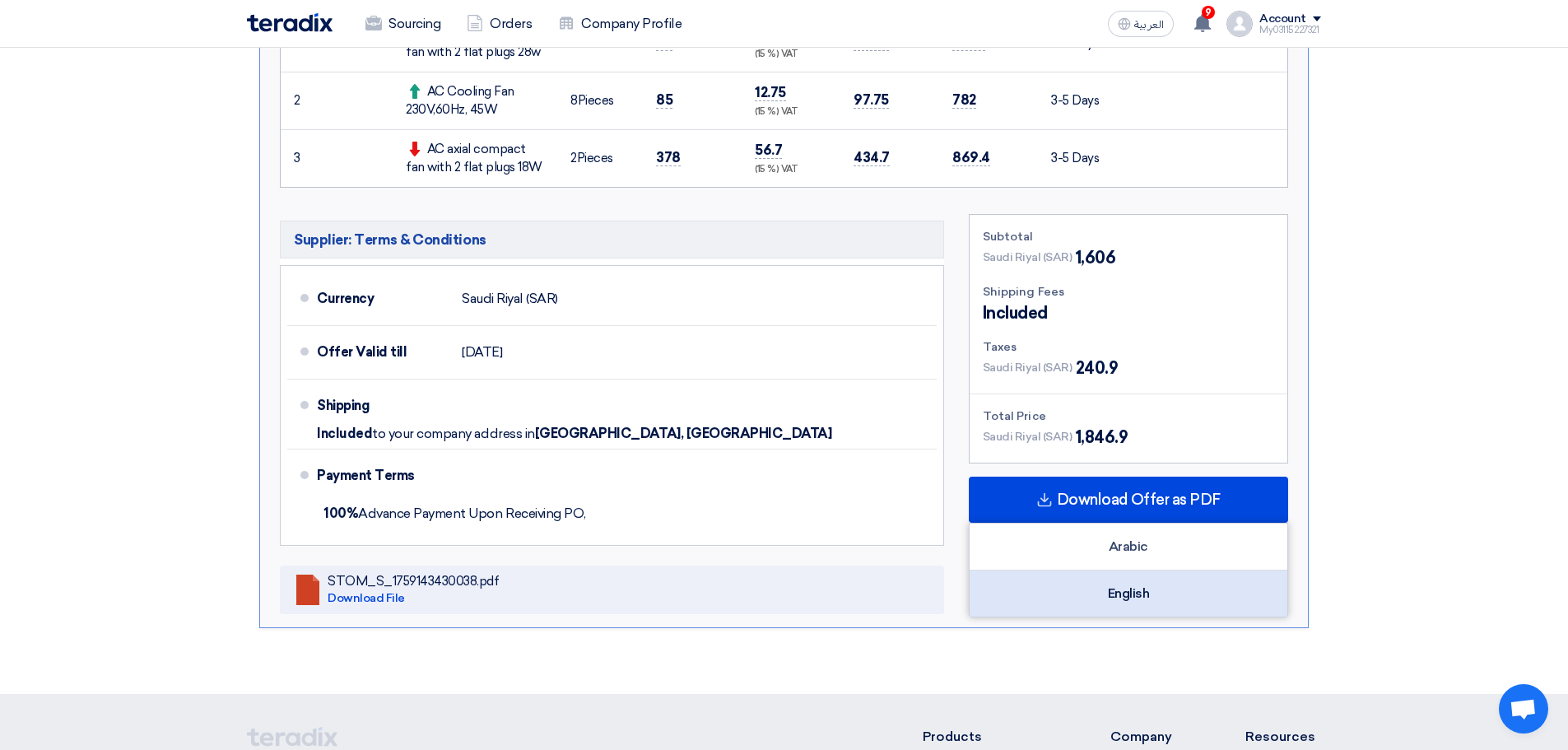
click at [1167, 586] on div "English" at bounding box center [1127, 593] width 317 height 46
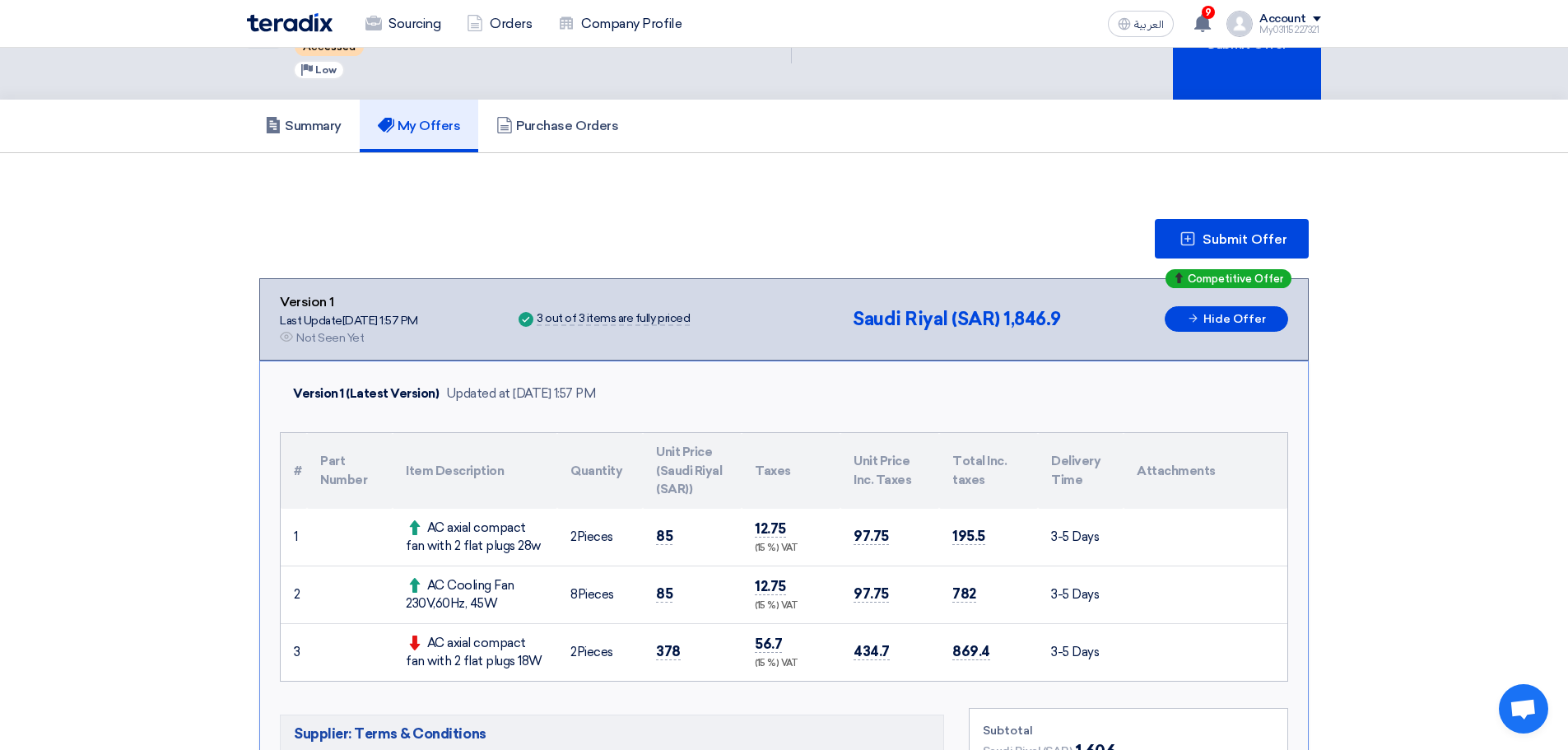
scroll to position [165, 0]
